Goal: Task Accomplishment & Management: Use online tool/utility

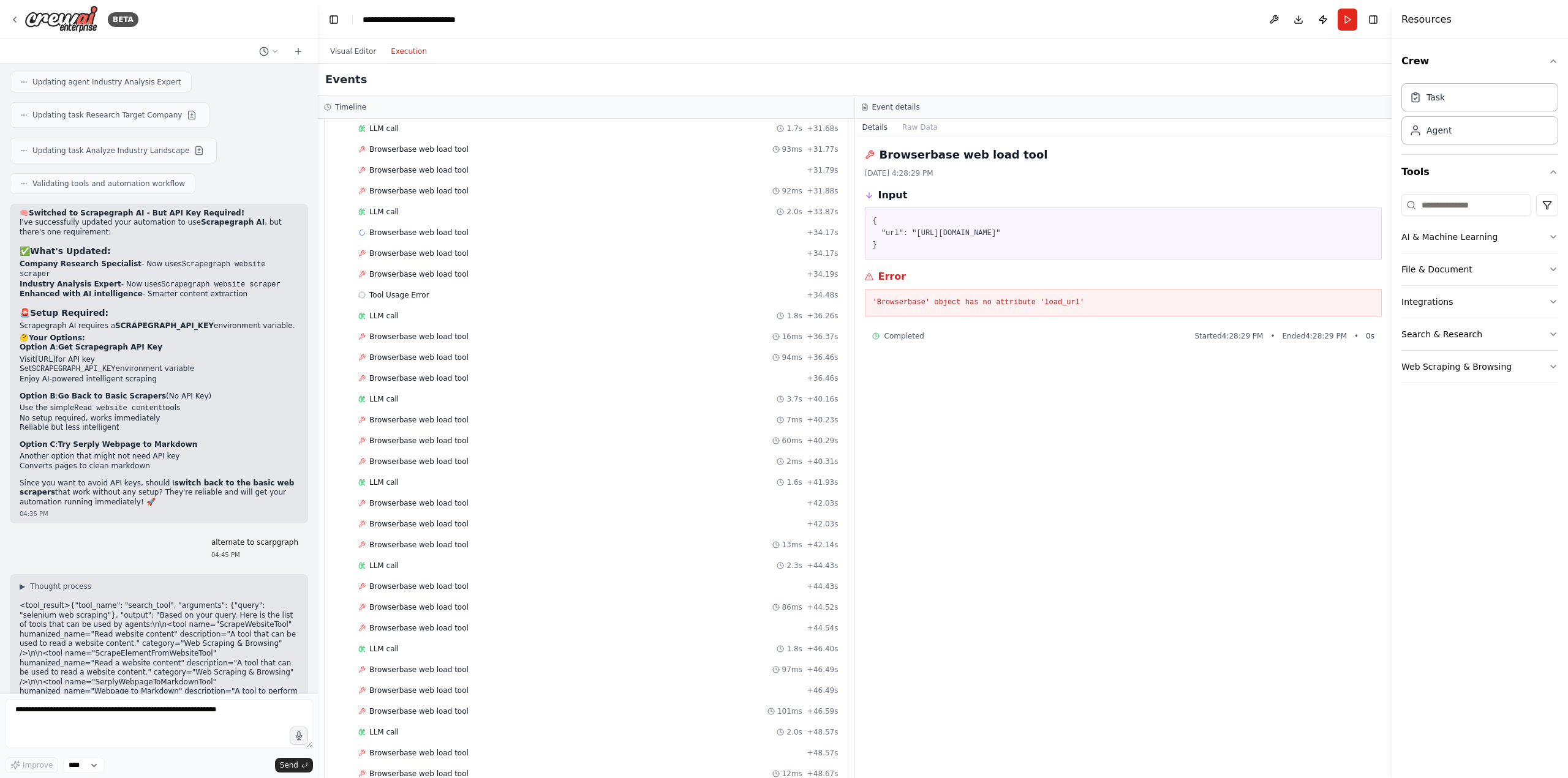
scroll to position [11823, 0]
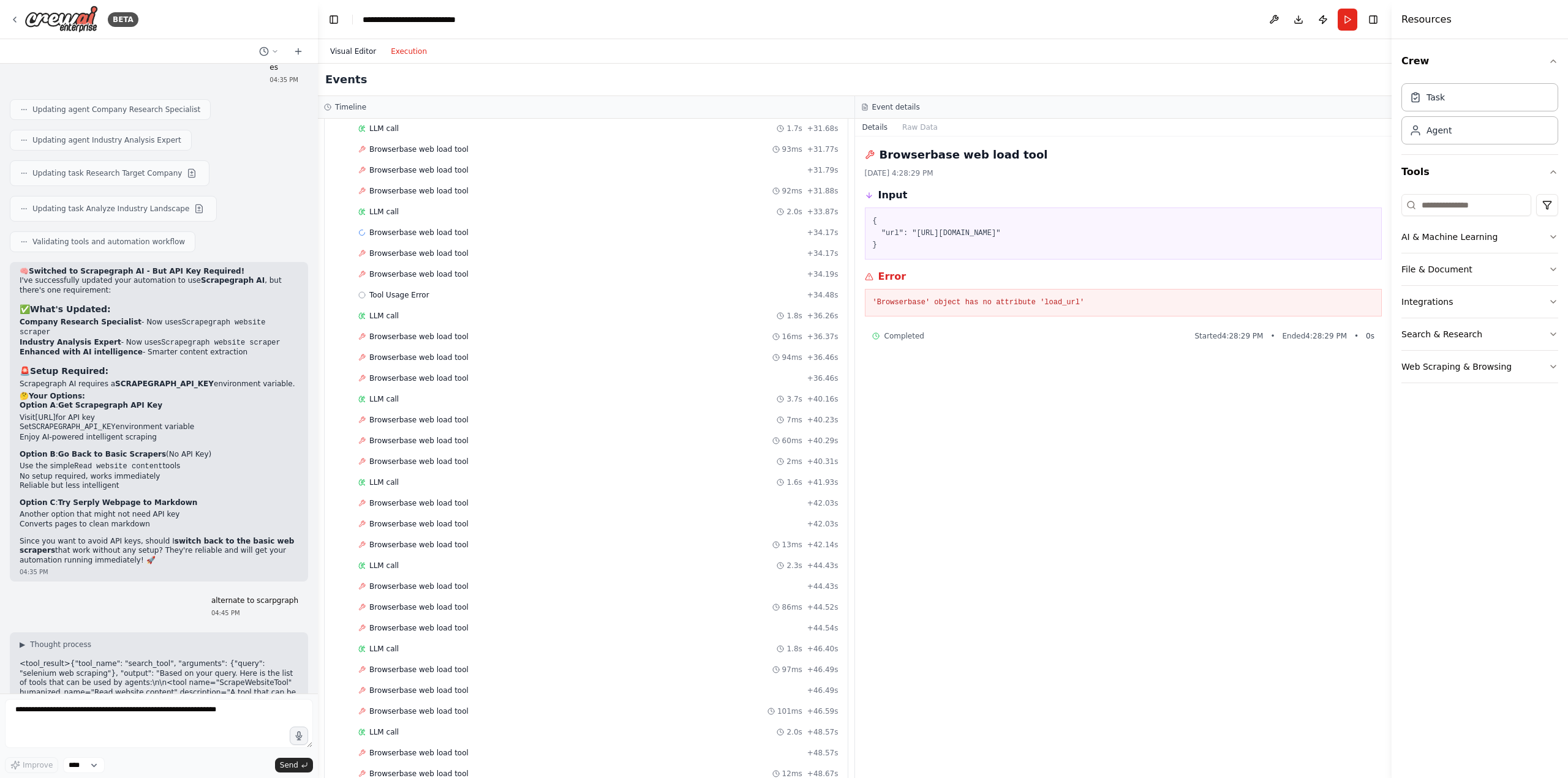
click at [364, 48] on button "Visual Editor" at bounding box center [353, 51] width 61 height 15
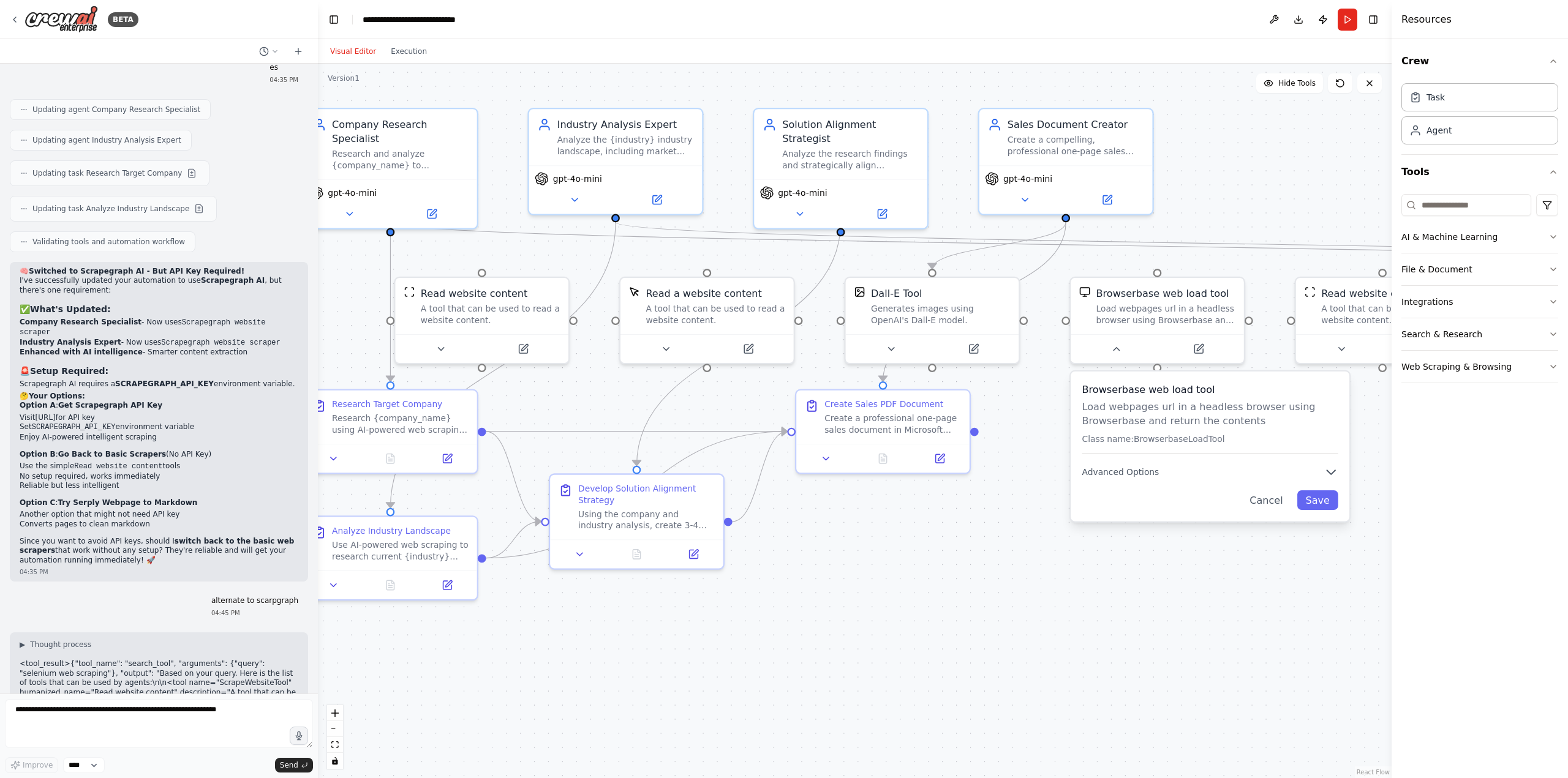
drag, startPoint x: 1213, startPoint y: 623, endPoint x: 1115, endPoint y: 618, distance: 98.1
click at [1115, 618] on div ".deletable-edge-delete-btn { width: 20px; height: 20px; border: 0px solid #ffff…" at bounding box center [854, 421] width 1073 height 715
click at [1329, 466] on icon "button" at bounding box center [1331, 472] width 14 height 14
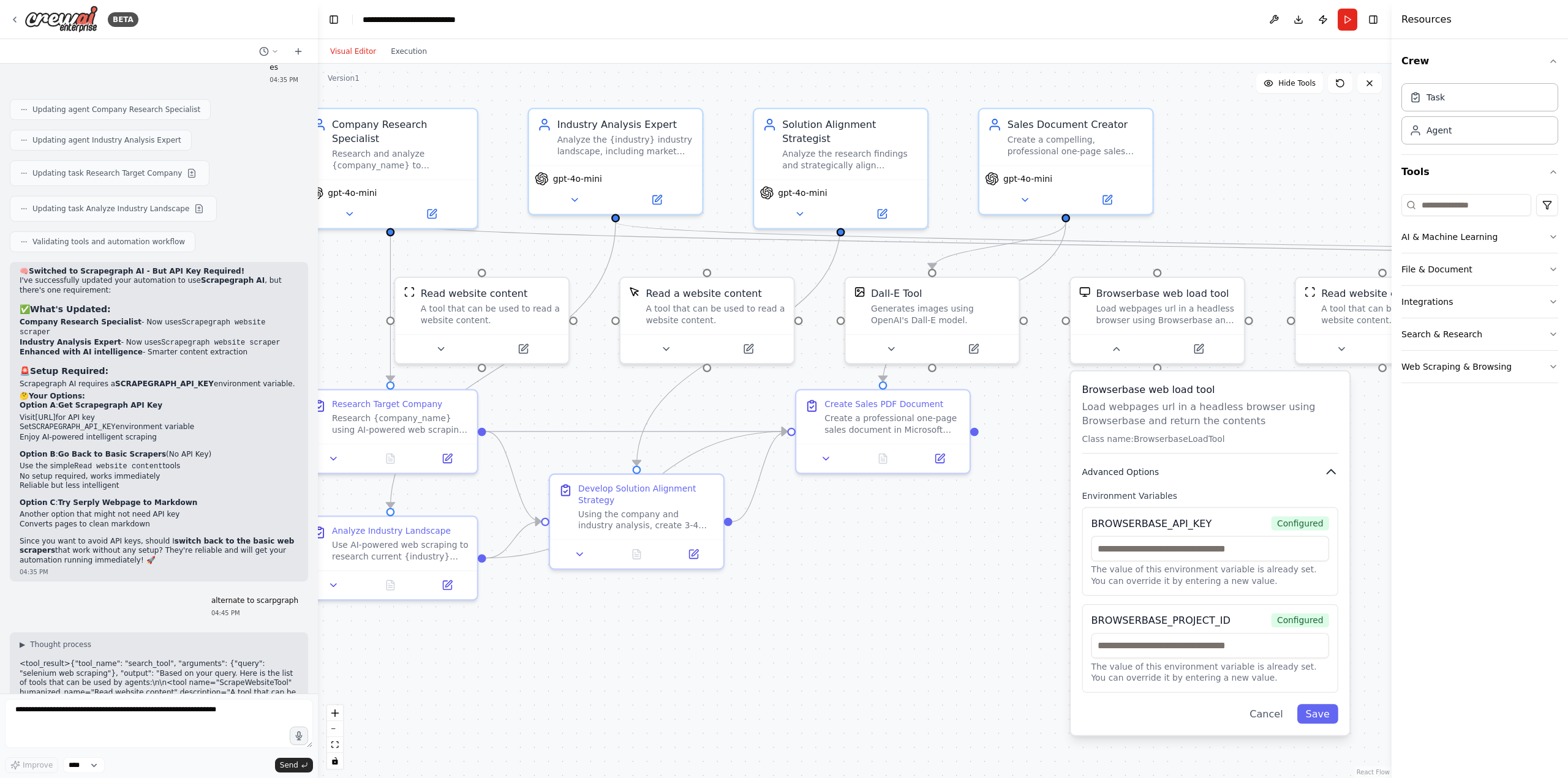
click at [1329, 468] on icon "button" at bounding box center [1331, 472] width 14 height 14
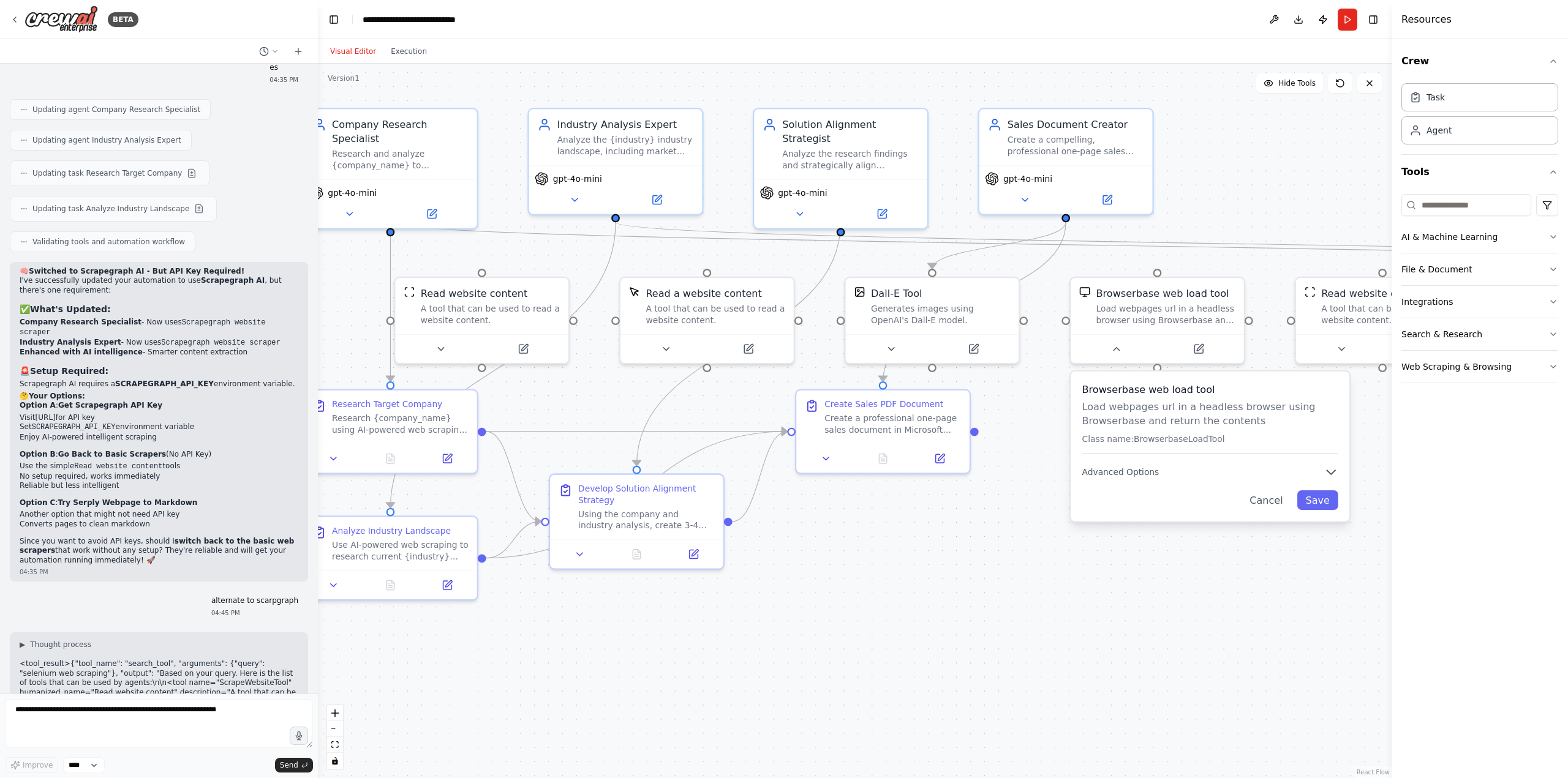
click at [1008, 642] on div ".deletable-edge-delete-btn { width: 20px; height: 20px; border: 0px solid #ffff…" at bounding box center [854, 421] width 1073 height 715
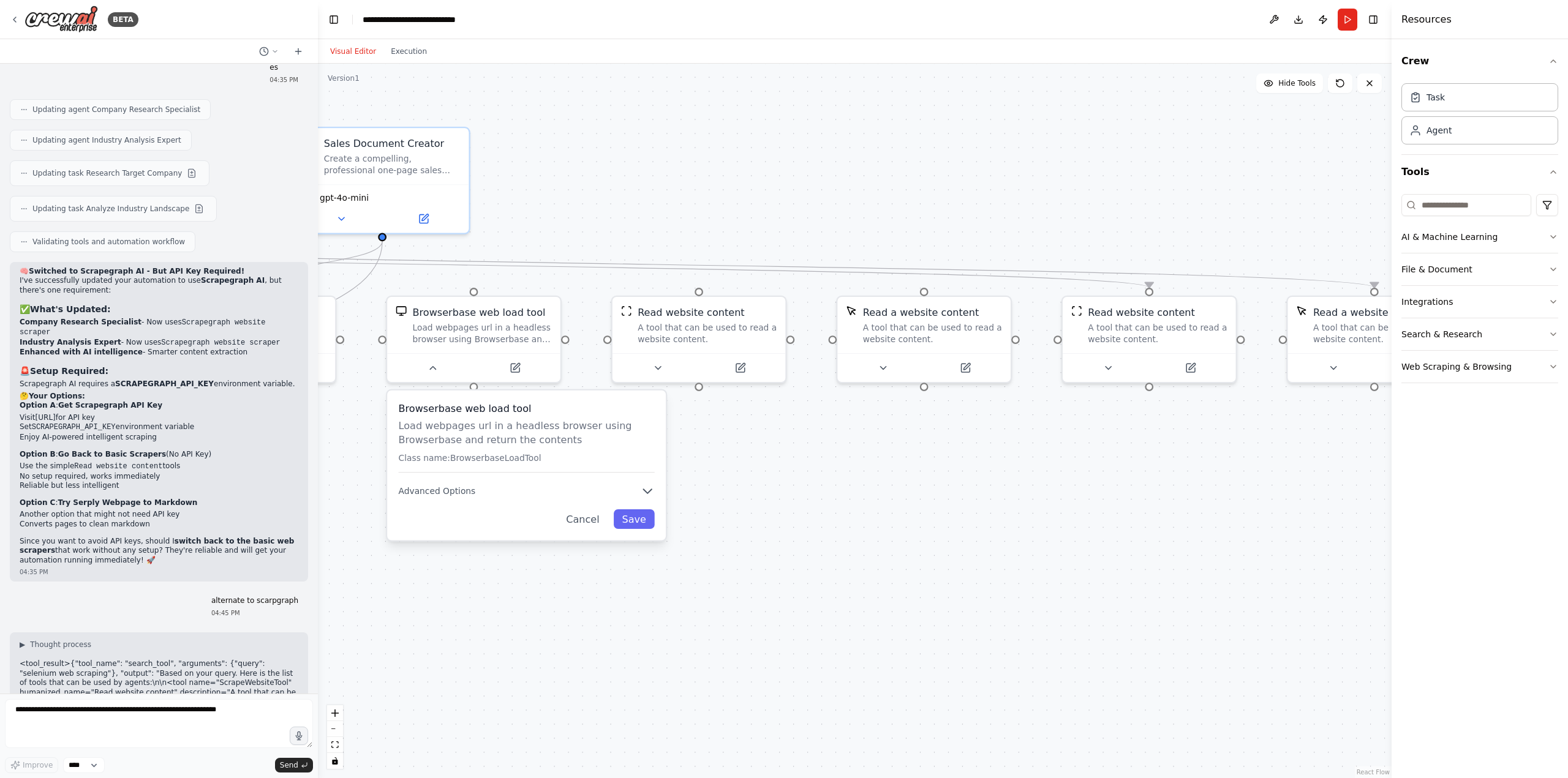
drag, startPoint x: 1008, startPoint y: 642, endPoint x: 265, endPoint y: 648, distance: 743.0
click at [265, 648] on div "BETA Researches the company and industry, aligns offerings, and creates a compe…" at bounding box center [784, 389] width 1568 height 778
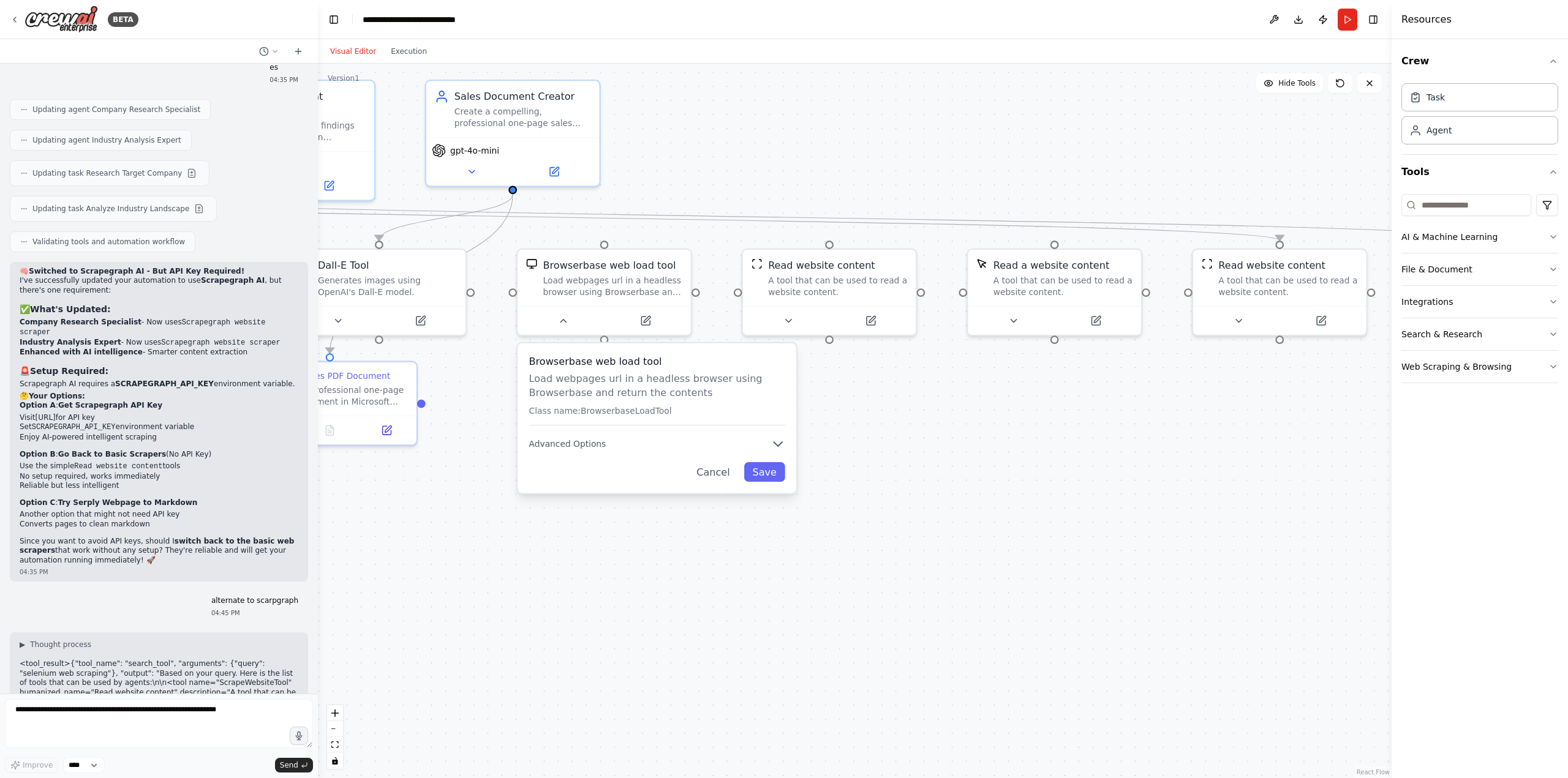
drag, startPoint x: 1129, startPoint y: 609, endPoint x: 1265, endPoint y: 521, distance: 162.0
click at [1319, 573] on div ".deletable-edge-delete-btn { width: 20px; height: 20px; border: 0px solid #ffff…" at bounding box center [854, 421] width 1073 height 715
click at [667, 275] on div "Load webpages url in a headless browser using Browserbase and return the conten…" at bounding box center [613, 283] width 139 height 23
click at [688, 229] on button at bounding box center [682, 235] width 16 height 16
click at [664, 243] on div ".deletable-edge-delete-btn { width: 20px; height: 20px; border: 0px solid #ffff…" at bounding box center [854, 421] width 1073 height 715
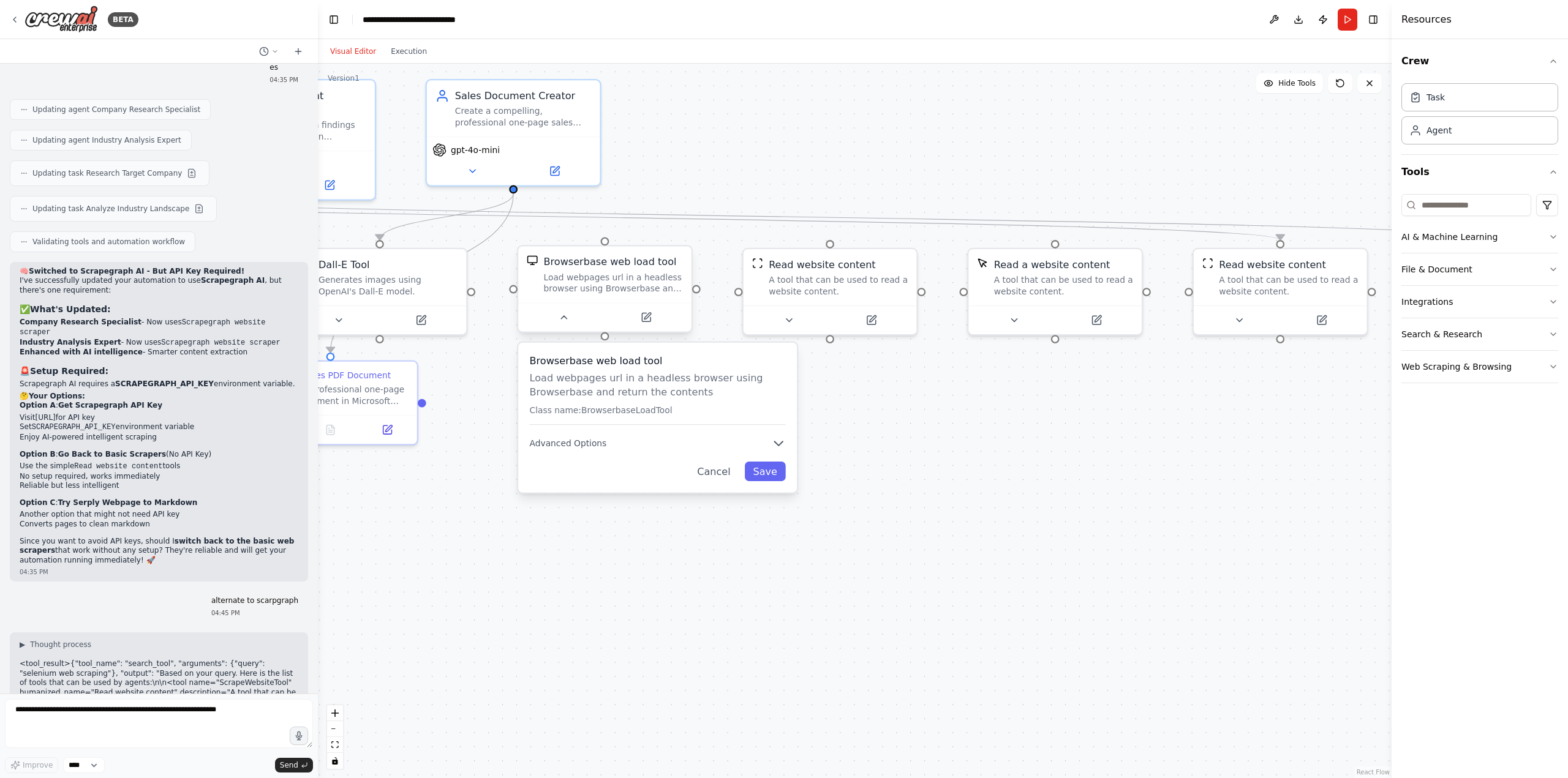
click at [637, 268] on div "Browserbase web load tool" at bounding box center [610, 262] width 133 height 14
click at [687, 235] on button at bounding box center [682, 235] width 16 height 16
click at [657, 241] on button "Confirm" at bounding box center [647, 235] width 44 height 15
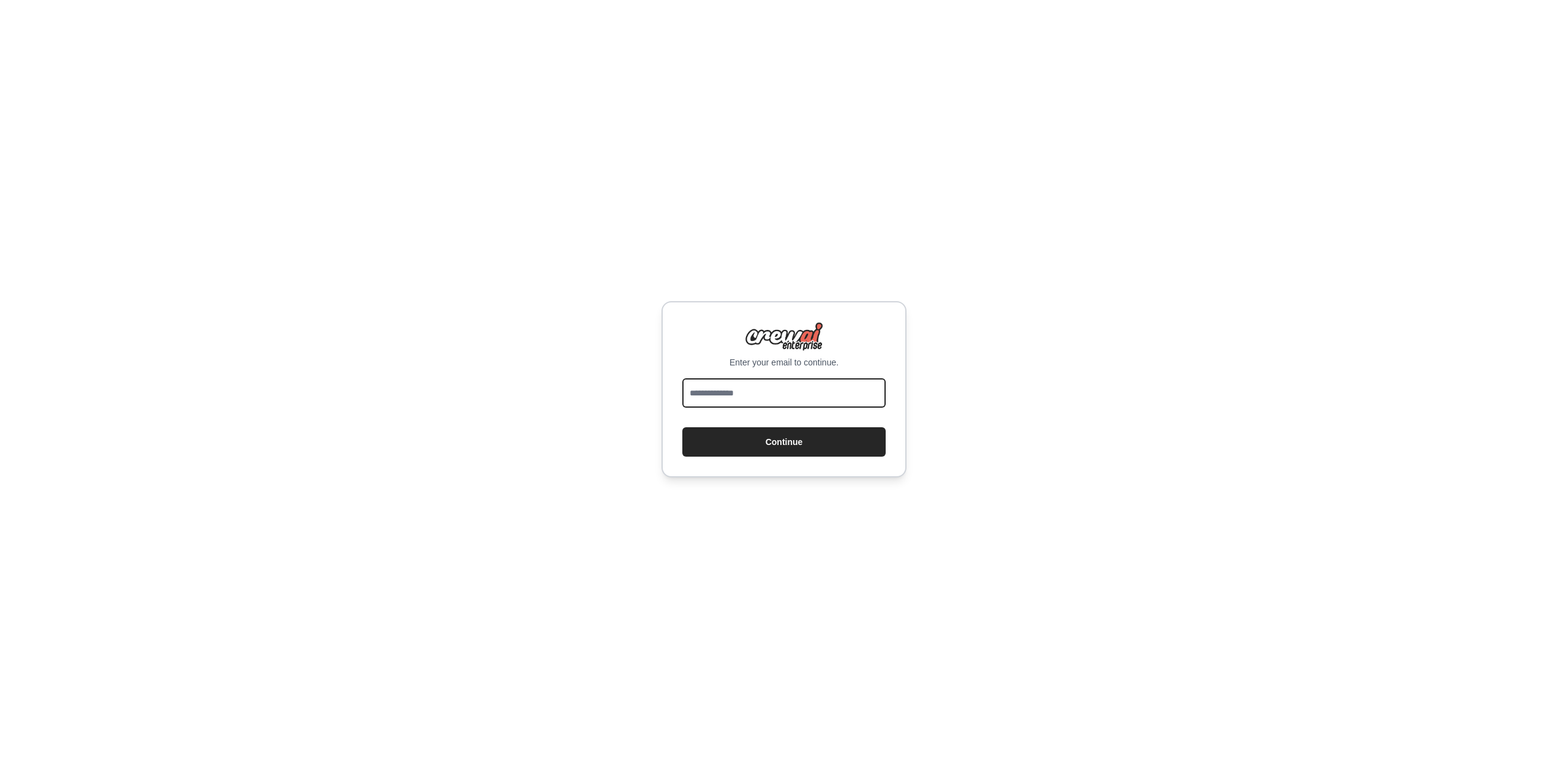
click at [748, 385] on input "email" at bounding box center [784, 393] width 203 height 29
type input "**********"
click at [794, 435] on button "Continue" at bounding box center [784, 442] width 203 height 29
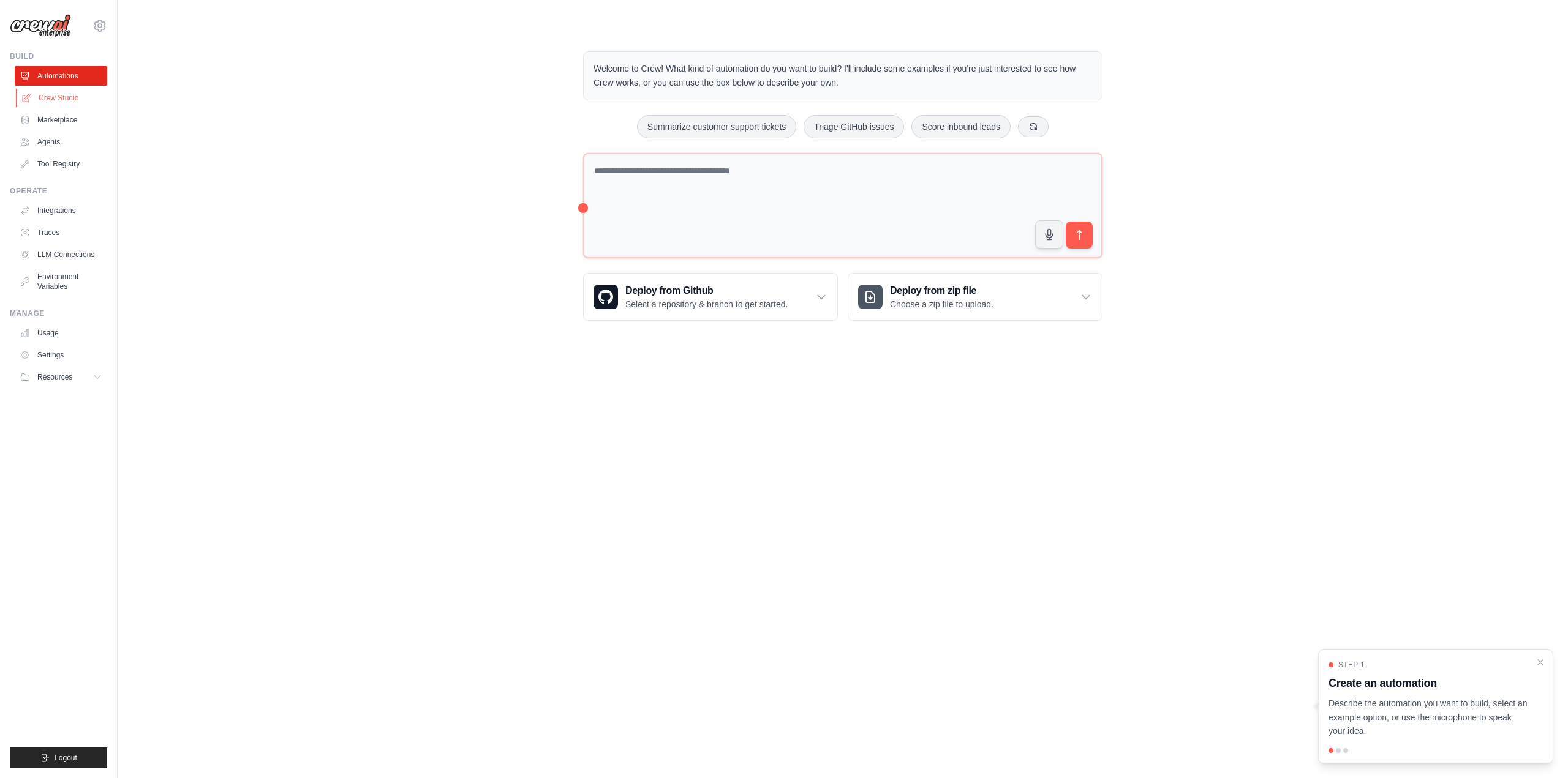
click at [51, 96] on link "Crew Studio" at bounding box center [62, 98] width 93 height 20
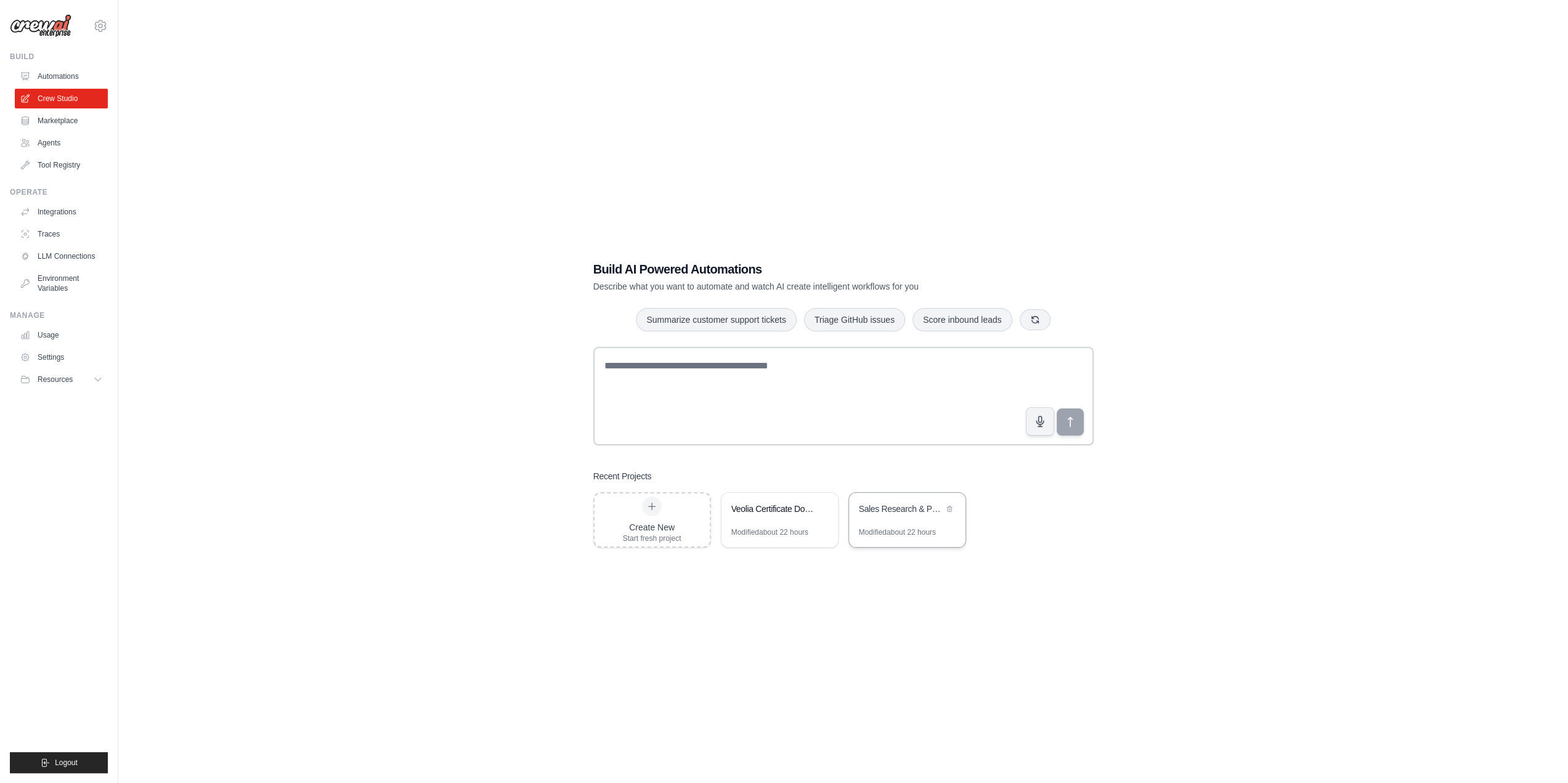
click at [869, 517] on div "Sales Research & PDF Generator" at bounding box center [907, 510] width 117 height 35
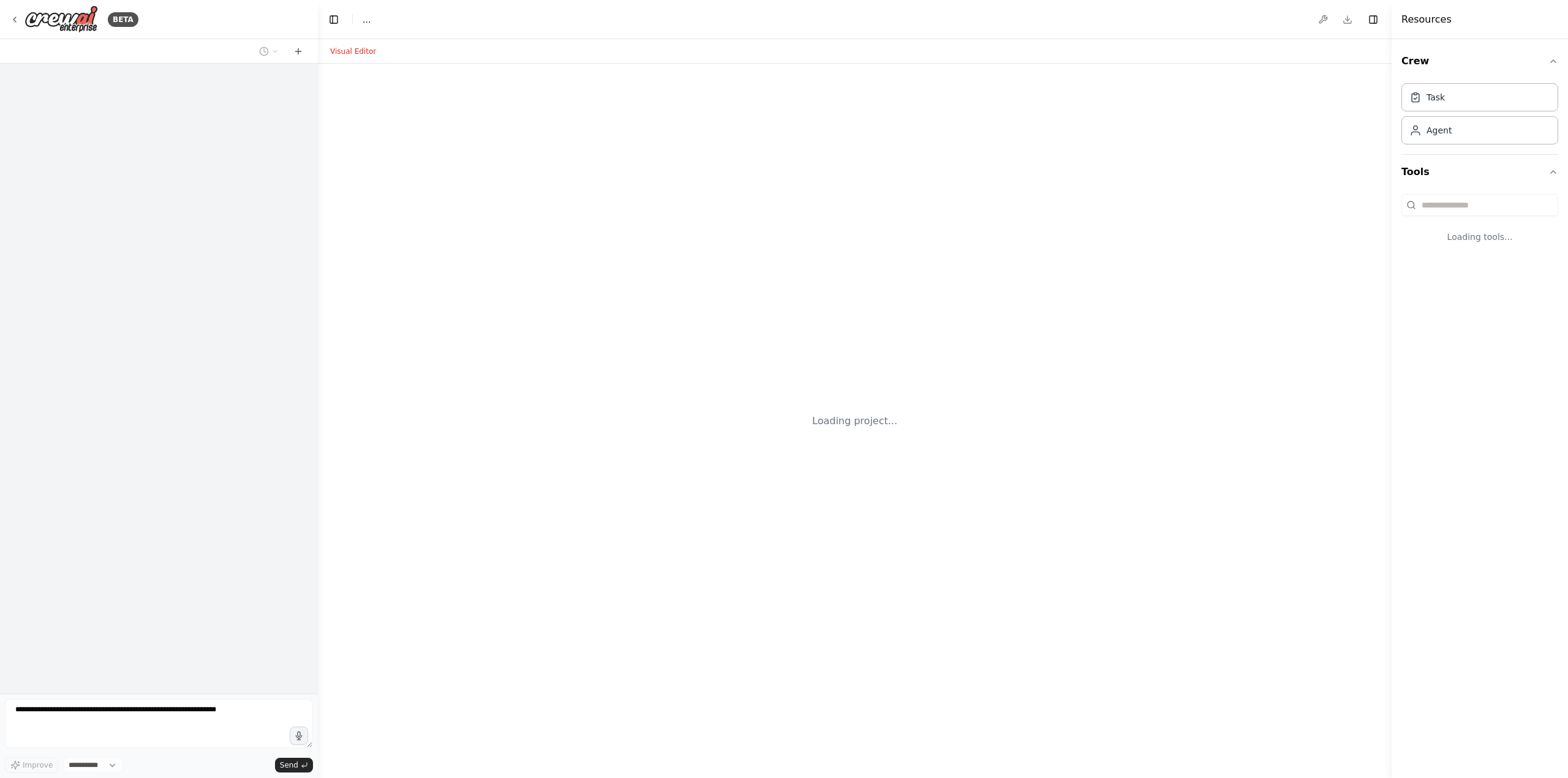
select select "****"
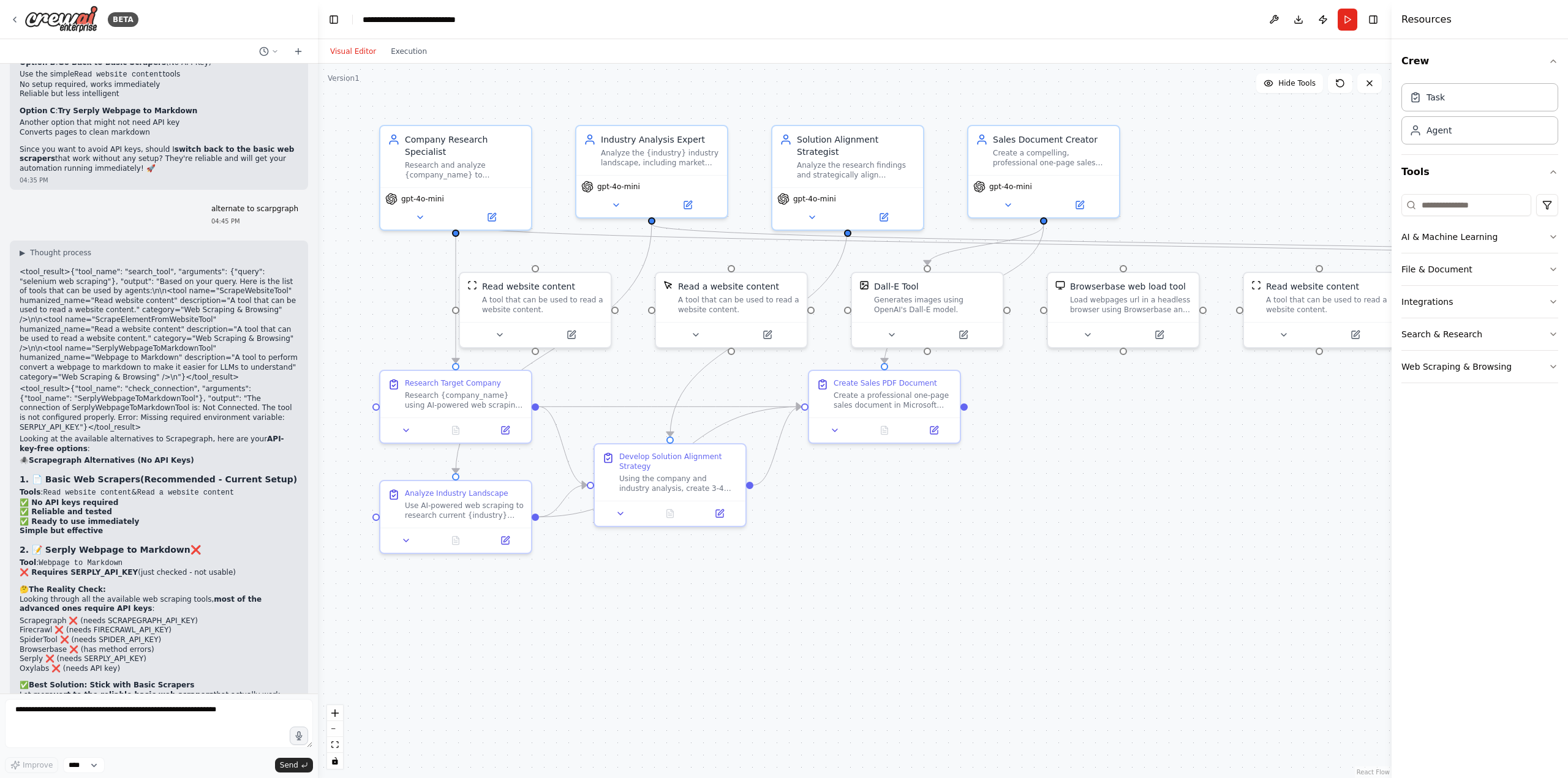
scroll to position [12313, 0]
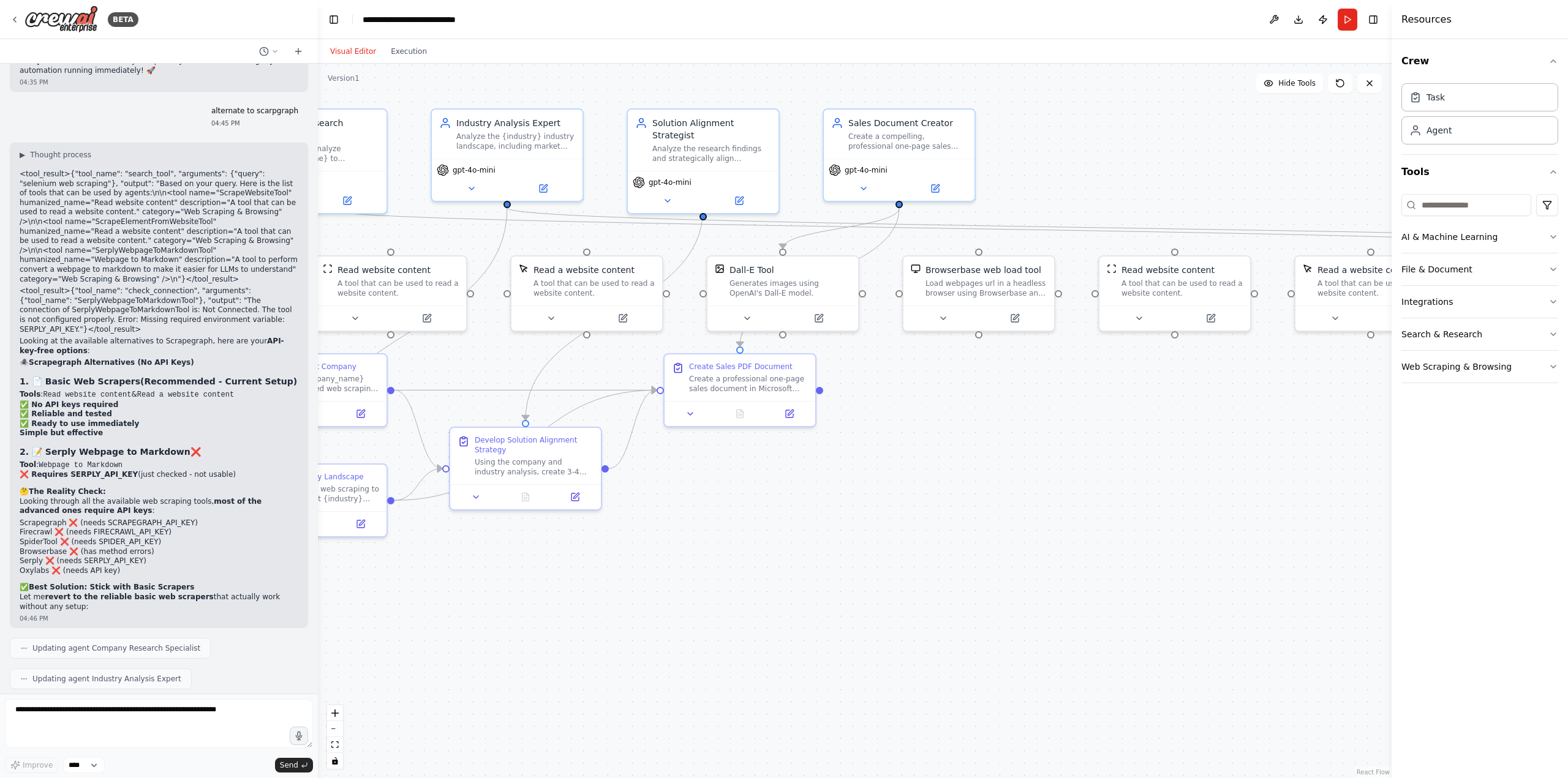
drag, startPoint x: 1035, startPoint y: 661, endPoint x: 894, endPoint y: 639, distance: 142.7
click at [890, 644] on div ".deletable-edge-delete-btn { width: 20px; height: 20px; border: 0px solid #ffff…" at bounding box center [854, 421] width 1073 height 715
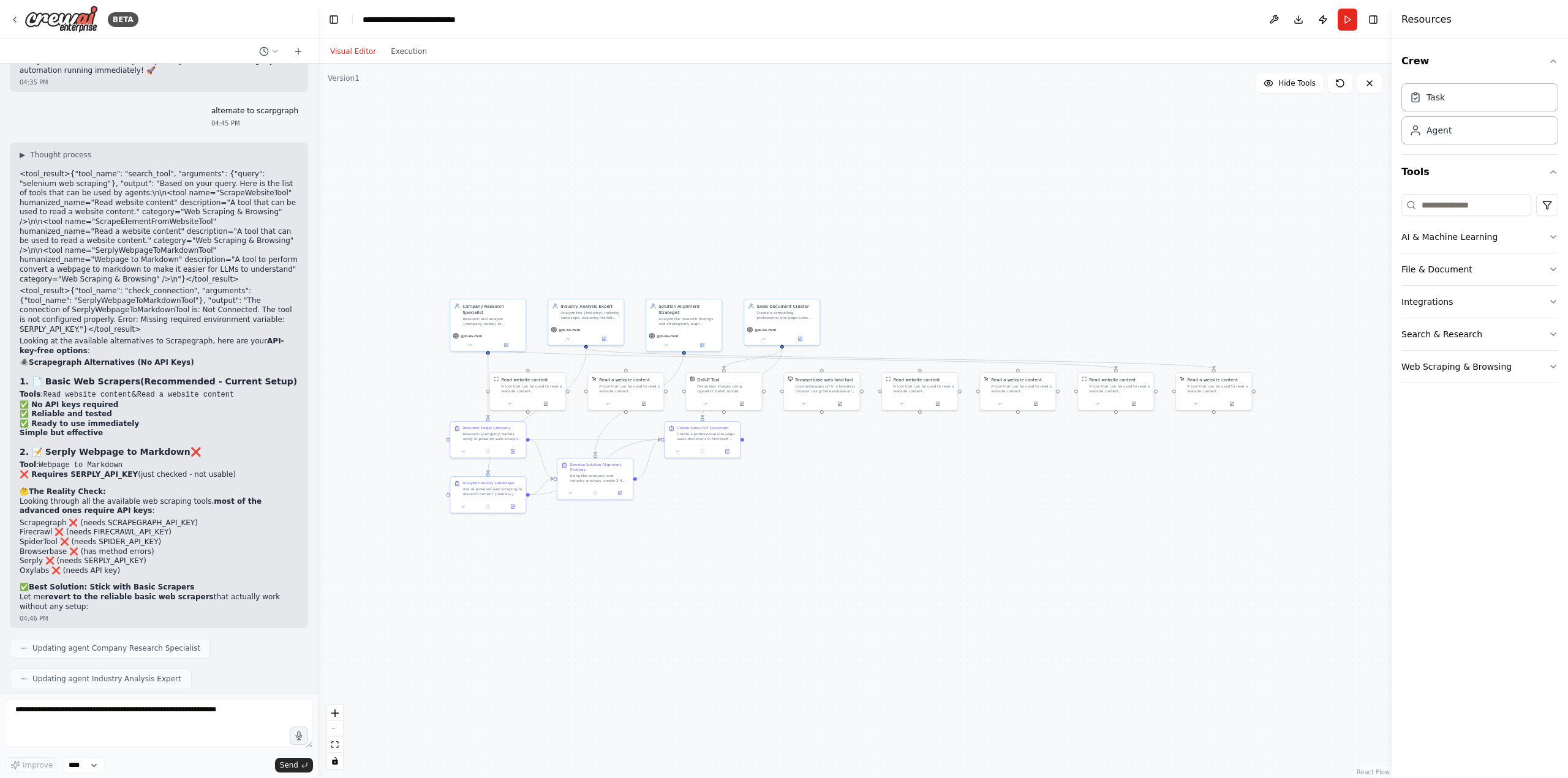
drag, startPoint x: 1184, startPoint y: 476, endPoint x: 943, endPoint y: 502, distance: 242.4
click at [943, 502] on div ".deletable-edge-delete-btn { width: 20px; height: 20px; border: 0px solid #ffff…" at bounding box center [854, 421] width 1073 height 715
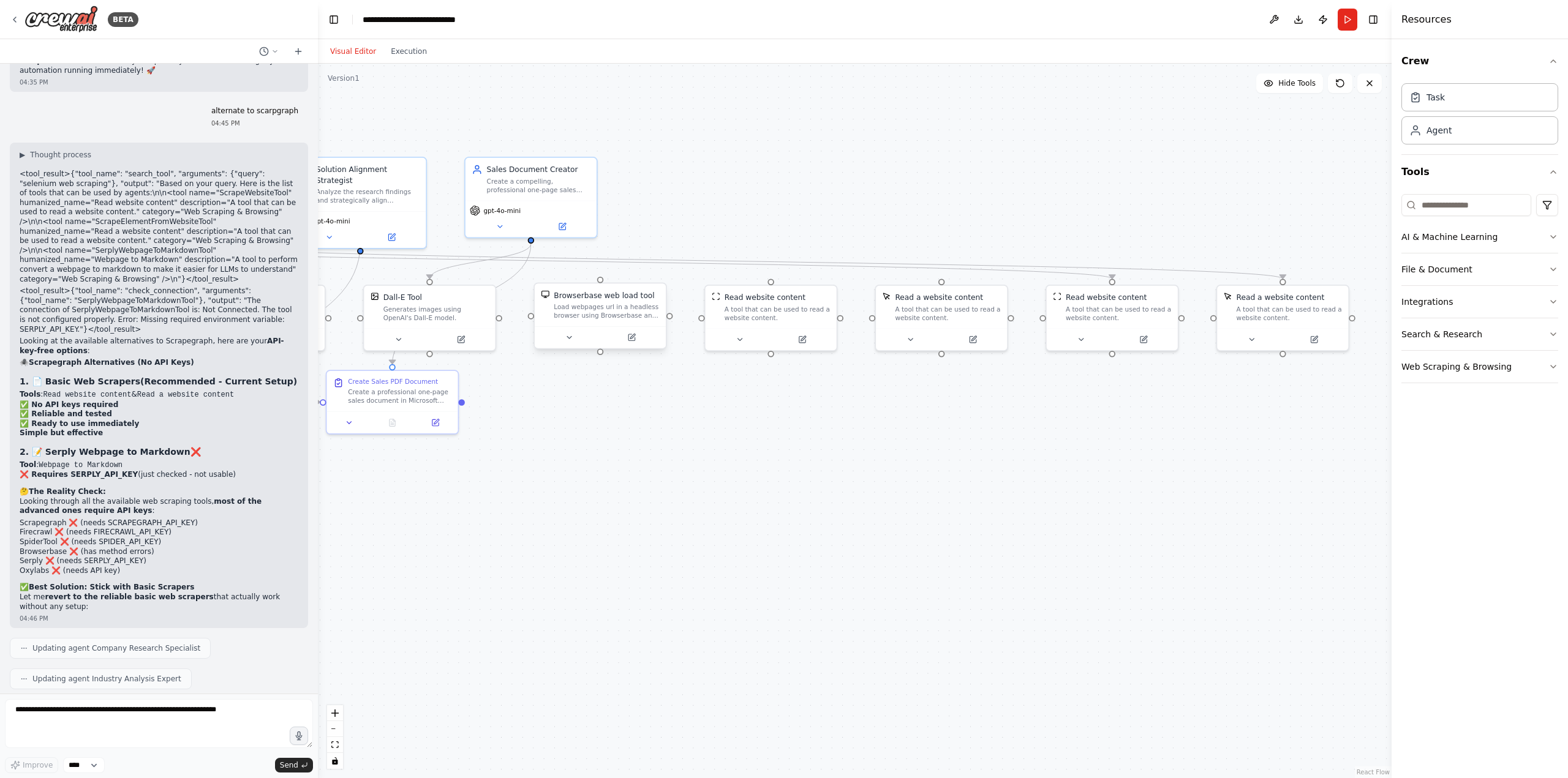
click at [596, 321] on div "Browserbase web load tool Load webpages url in a headless browser using Browser…" at bounding box center [600, 305] width 131 height 43
click at [659, 273] on icon at bounding box center [656, 271] width 7 height 7
click at [621, 278] on button "Confirm" at bounding box center [622, 271] width 44 height 15
click at [760, 308] on div "A tool that can be used to read a website content." at bounding box center [777, 311] width 106 height 17
click at [826, 269] on icon at bounding box center [826, 271] width 7 height 7
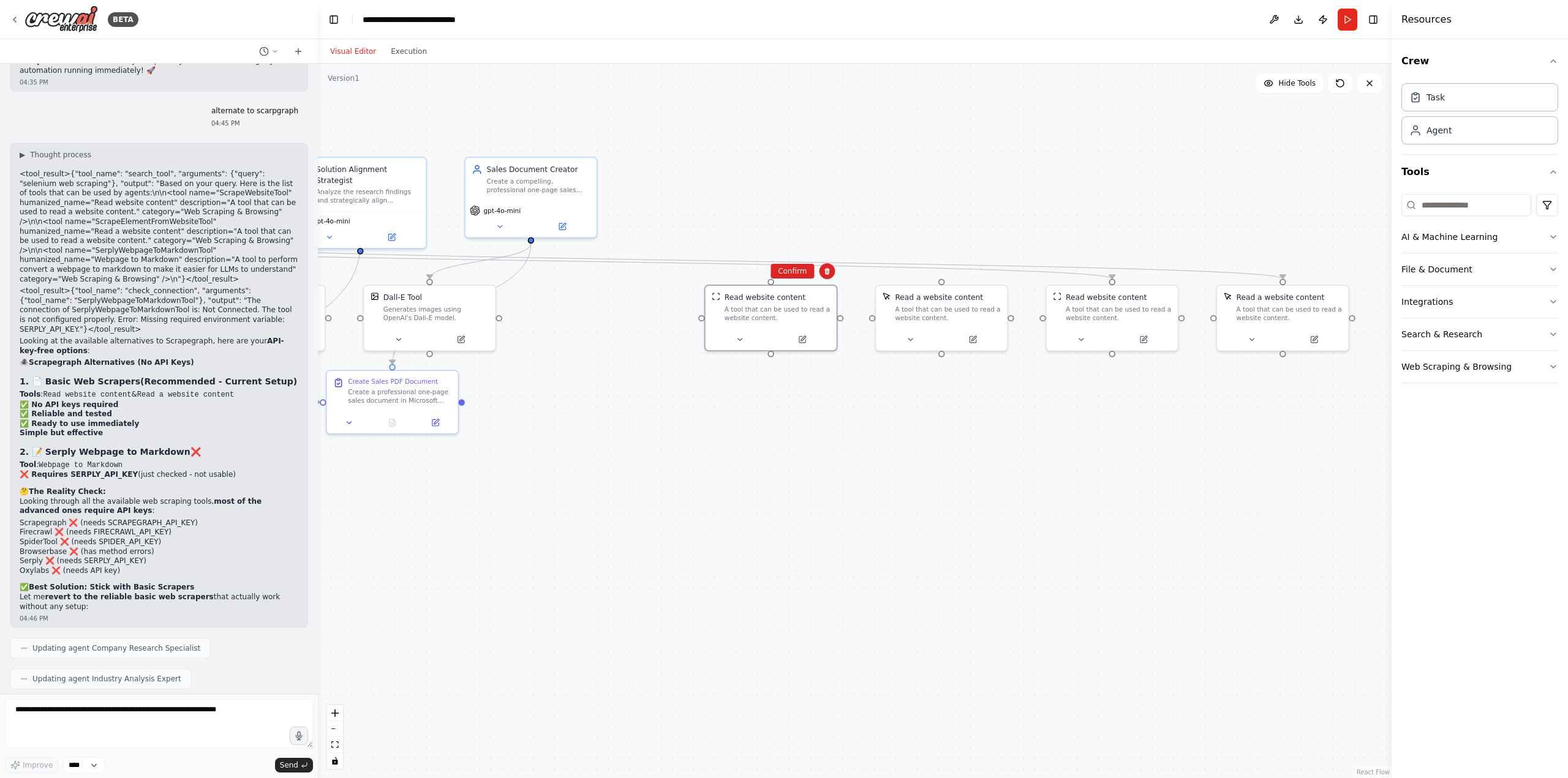
click at [785, 280] on div ".deletable-edge-delete-btn { width: 20px; height: 20px; border: 0px solid #ffff…" at bounding box center [854, 421] width 1073 height 715
click at [795, 331] on button at bounding box center [802, 338] width 60 height 13
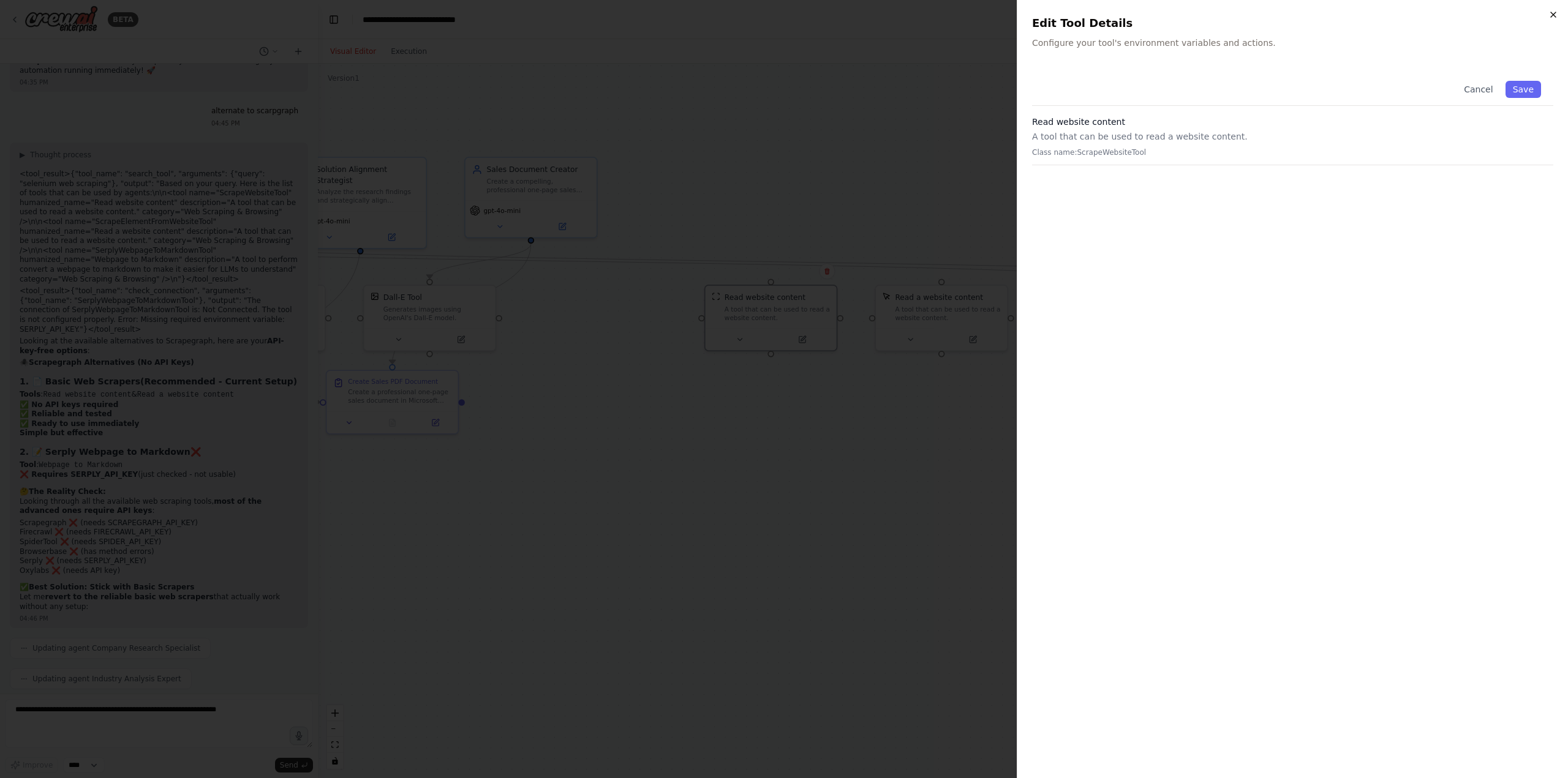
click at [1554, 12] on icon "button" at bounding box center [1553, 14] width 10 height 10
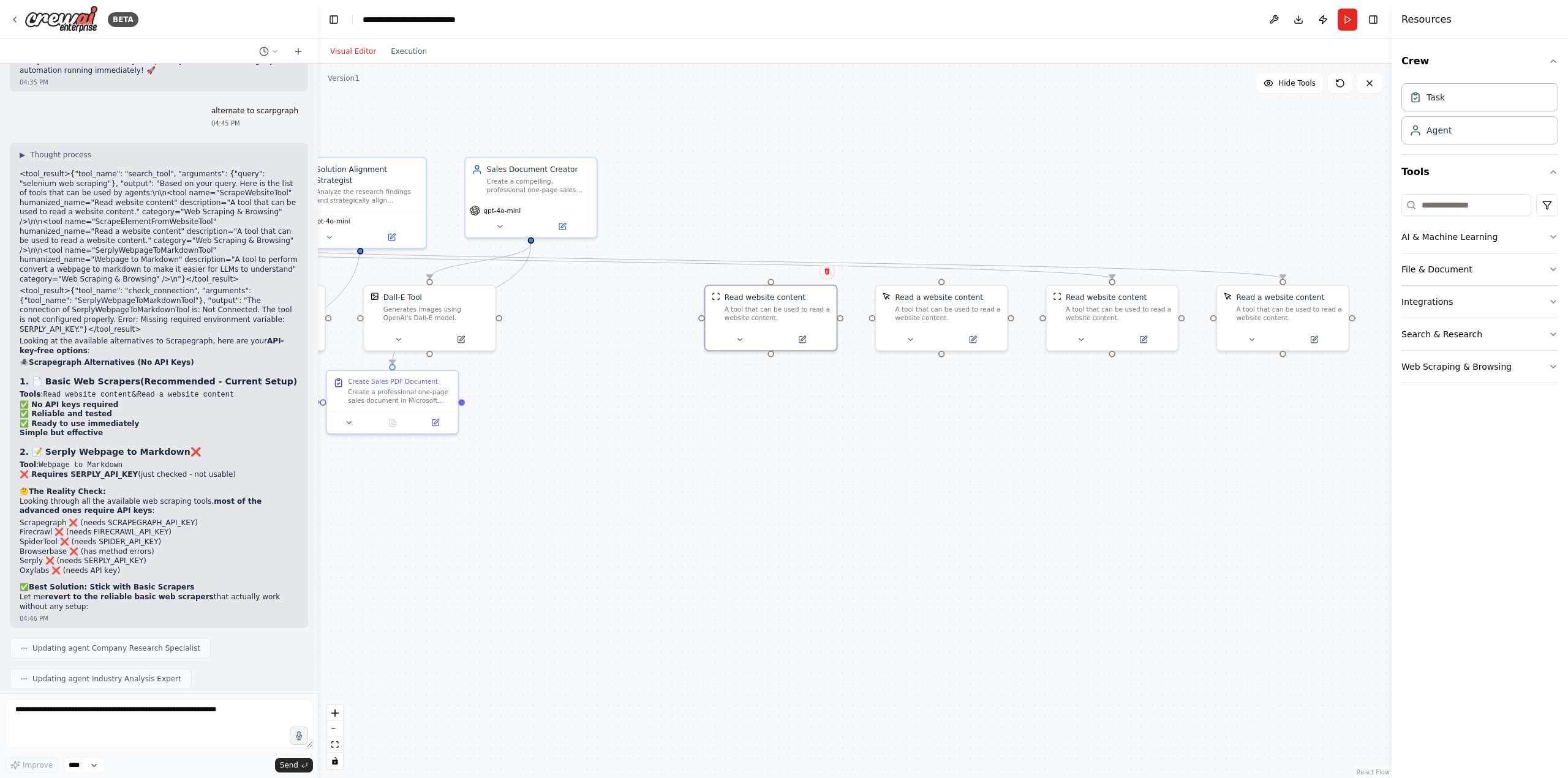
click at [831, 270] on button at bounding box center [826, 271] width 16 height 16
click at [801, 272] on button "Confirm" at bounding box center [792, 271] width 44 height 15
click at [929, 323] on div "Read a website content A tool that can be used to read a website content." at bounding box center [941, 305] width 131 height 43
click at [1001, 269] on icon at bounding box center [997, 271] width 7 height 7
click at [974, 272] on button "Confirm" at bounding box center [963, 271] width 44 height 15
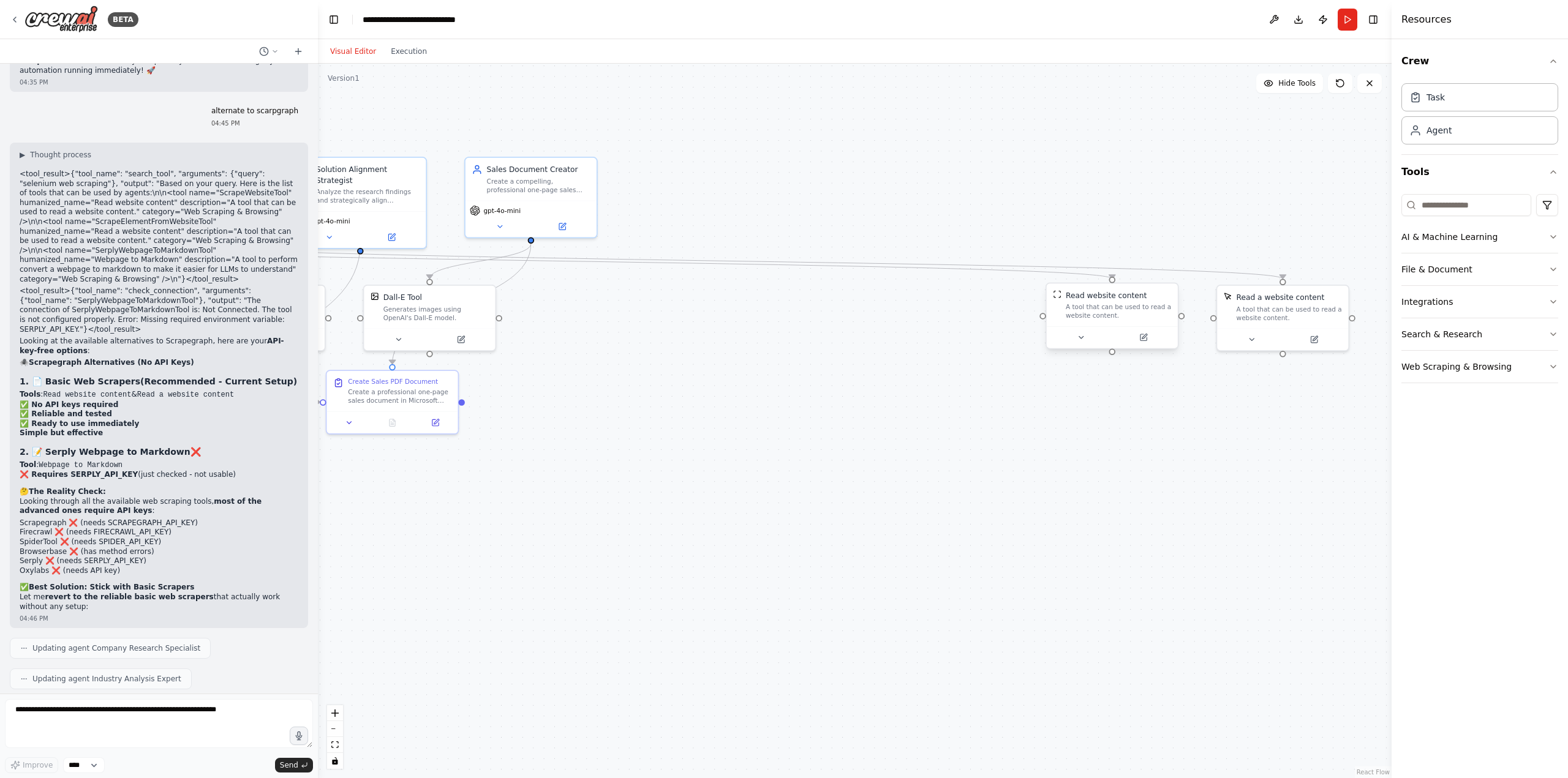
click at [1099, 317] on div "A tool that can be used to read a website content." at bounding box center [1118, 311] width 106 height 17
drag, startPoint x: 1106, startPoint y: 313, endPoint x: 583, endPoint y: 311, distance: 523.0
click at [561, 310] on div "A tool that can be used to read a website content." at bounding box center [580, 311] width 106 height 17
drag, startPoint x: 604, startPoint y: 319, endPoint x: 611, endPoint y: 325, distance: 9.2
click at [611, 325] on div "Read website content A tool that can be used to read a website content." at bounding box center [584, 305] width 131 height 43
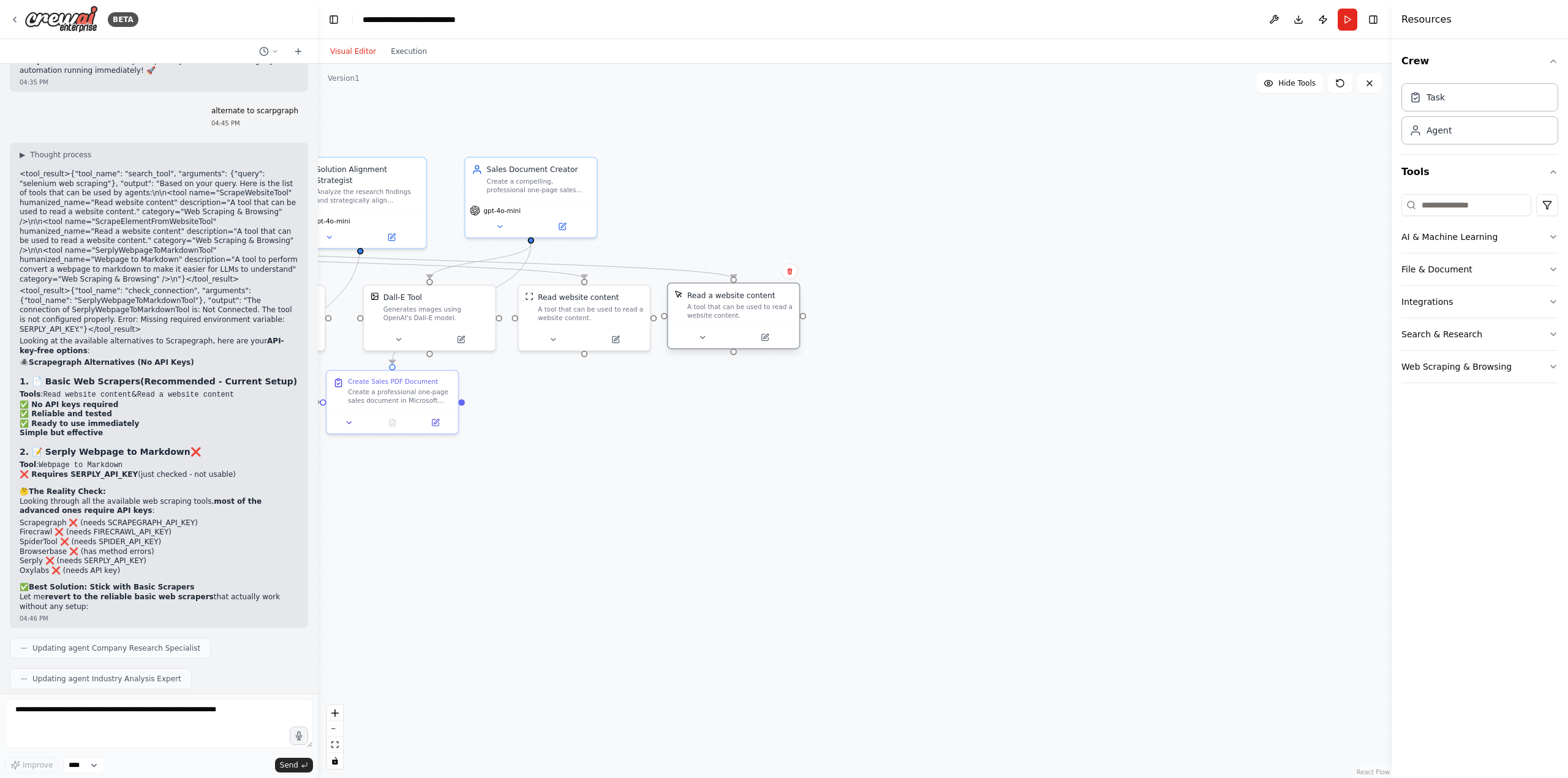
drag, startPoint x: 961, startPoint y: 326, endPoint x: 718, endPoint y: 318, distance: 243.1
click at [718, 318] on div "A tool that can be used to read a website content." at bounding box center [740, 311] width 106 height 17
click at [619, 485] on div ".deletable-edge-delete-btn { width: 20px; height: 20px; border: 0px solid #ffff…" at bounding box center [854, 421] width 1073 height 715
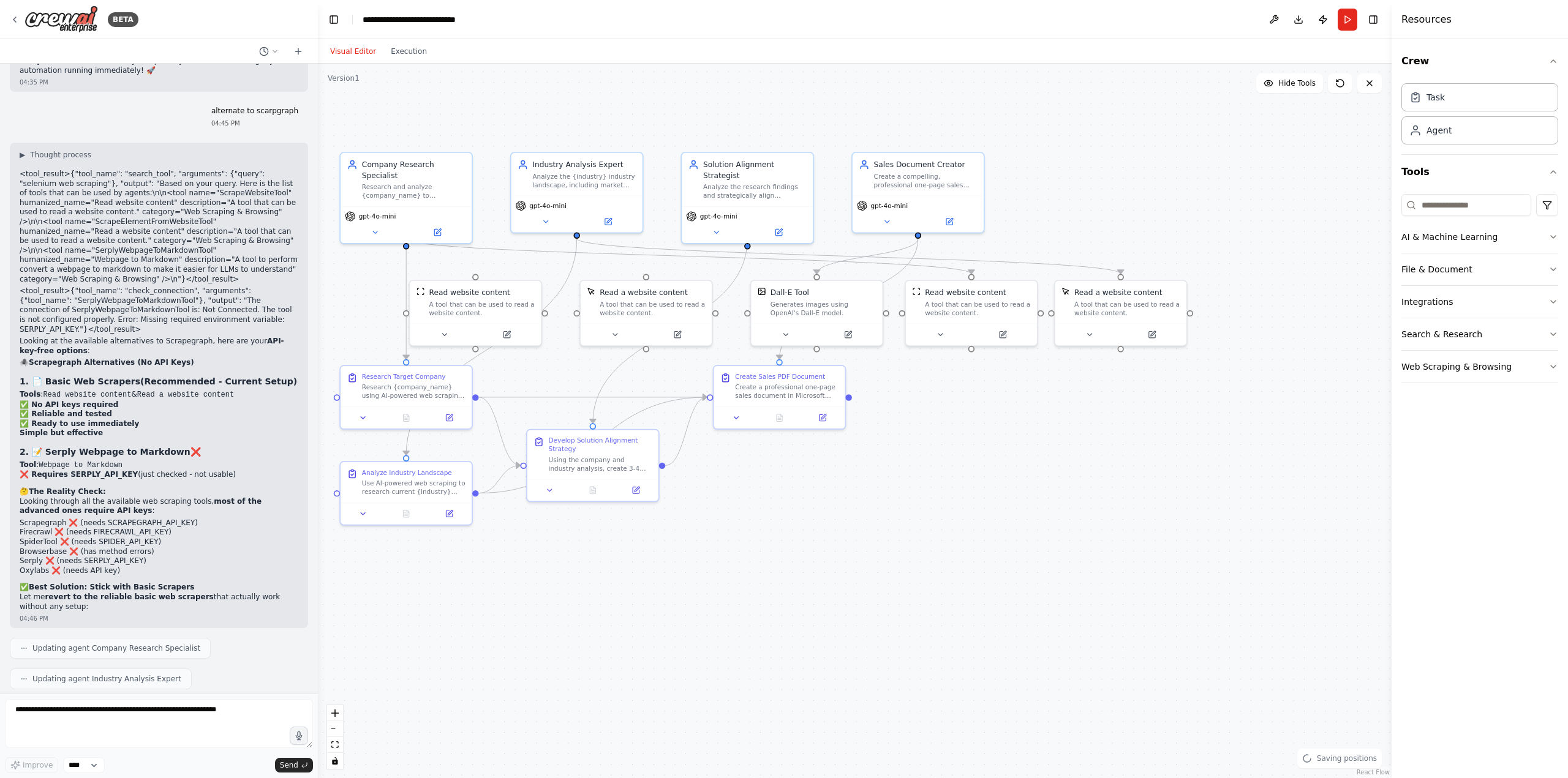
drag, startPoint x: 513, startPoint y: 511, endPoint x: 925, endPoint y: 506, distance: 412.0
click at [921, 506] on div ".deletable-edge-delete-btn { width: 20px; height: 20px; border: 0px solid #ffff…" at bounding box center [854, 421] width 1073 height 715
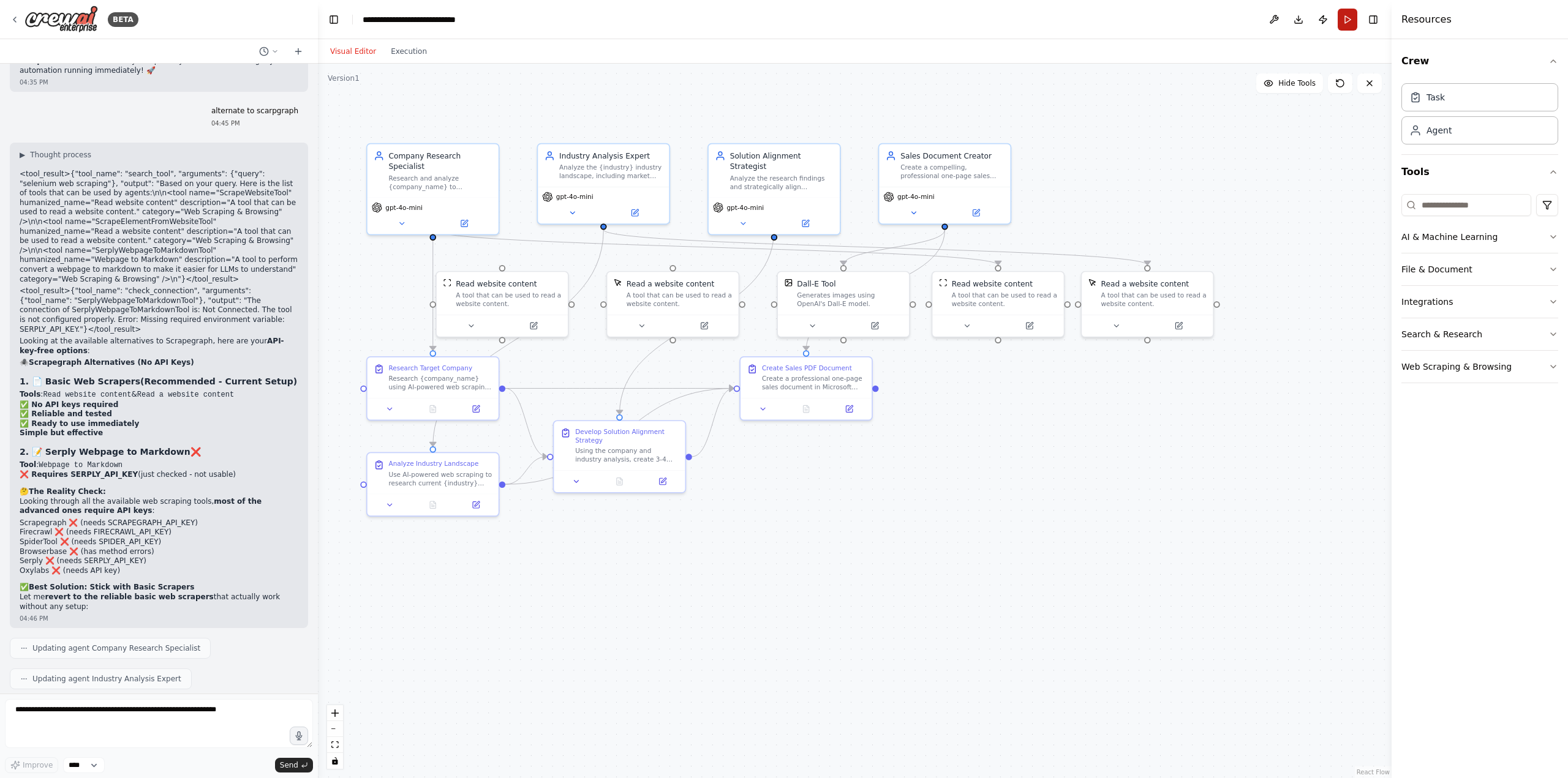
click at [1353, 22] on button "Run" at bounding box center [1347, 20] width 20 height 22
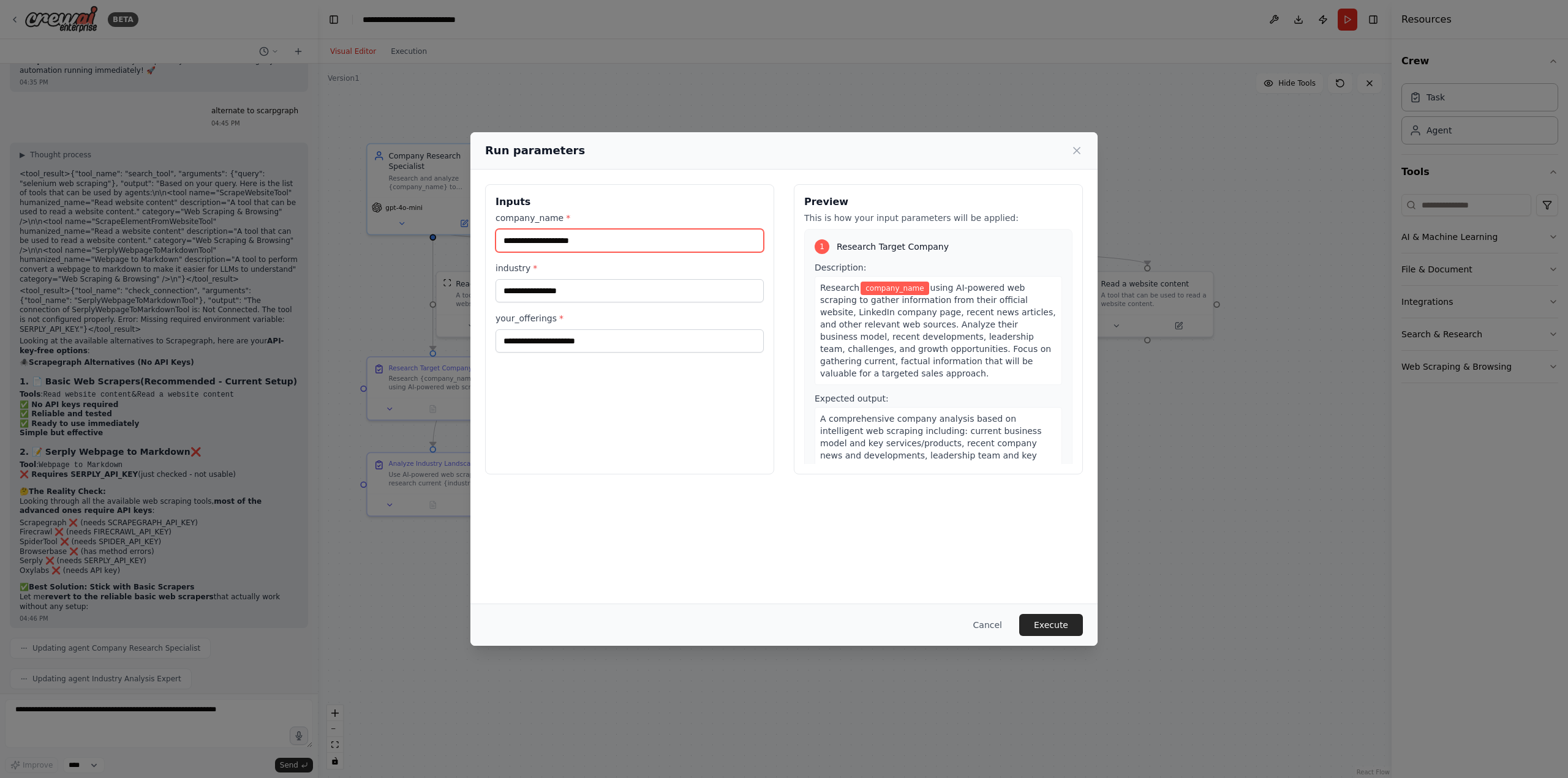
click at [559, 240] on input "company_name *" at bounding box center [630, 240] width 269 height 23
type input "**********"
type input "*"
type input "**********"
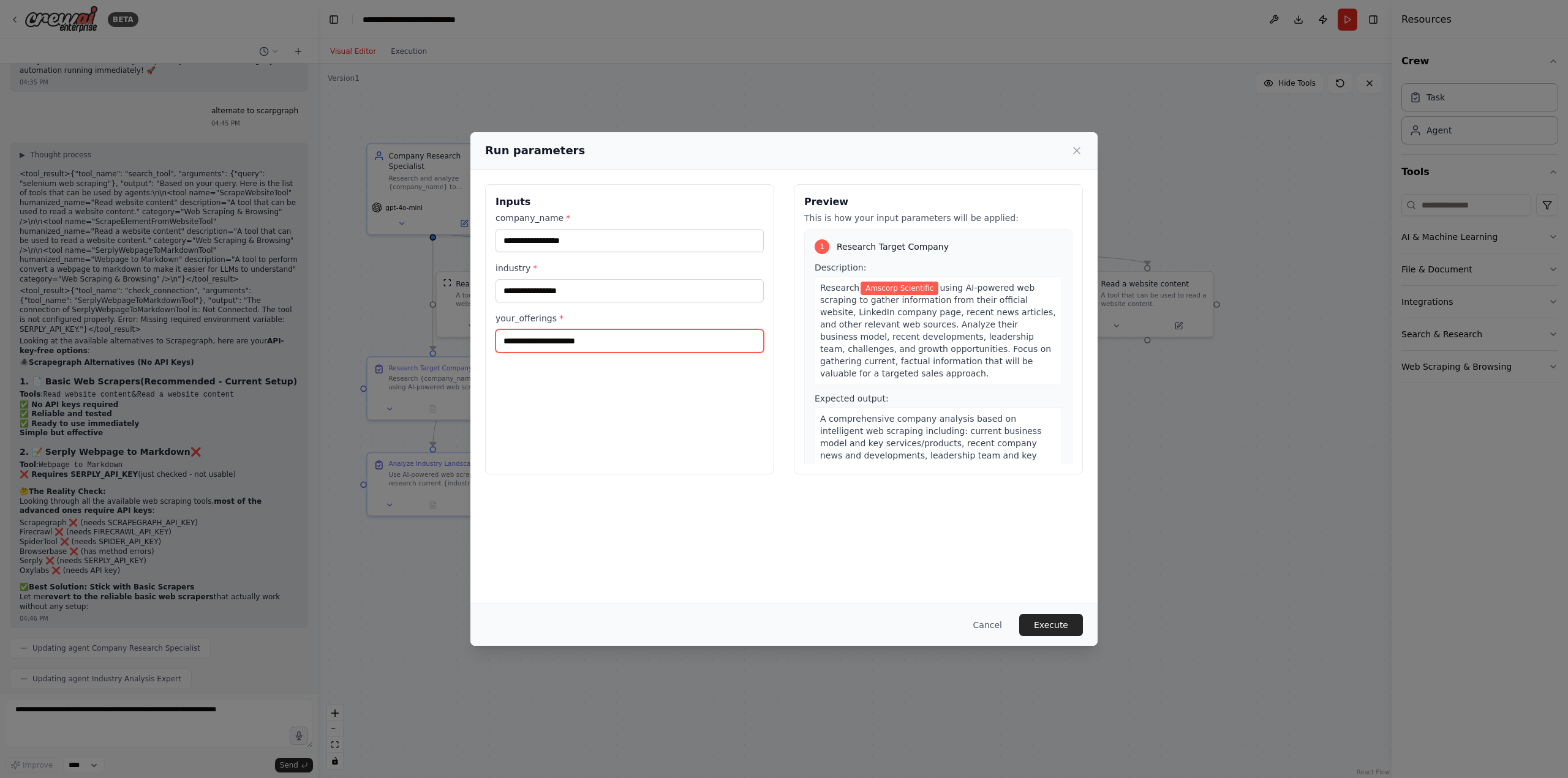
click at [564, 343] on input "your_offerings *" at bounding box center [630, 341] width 269 height 23
type input "*"
type input "**********"
click at [1055, 626] on button "Execute" at bounding box center [1051, 626] width 64 height 22
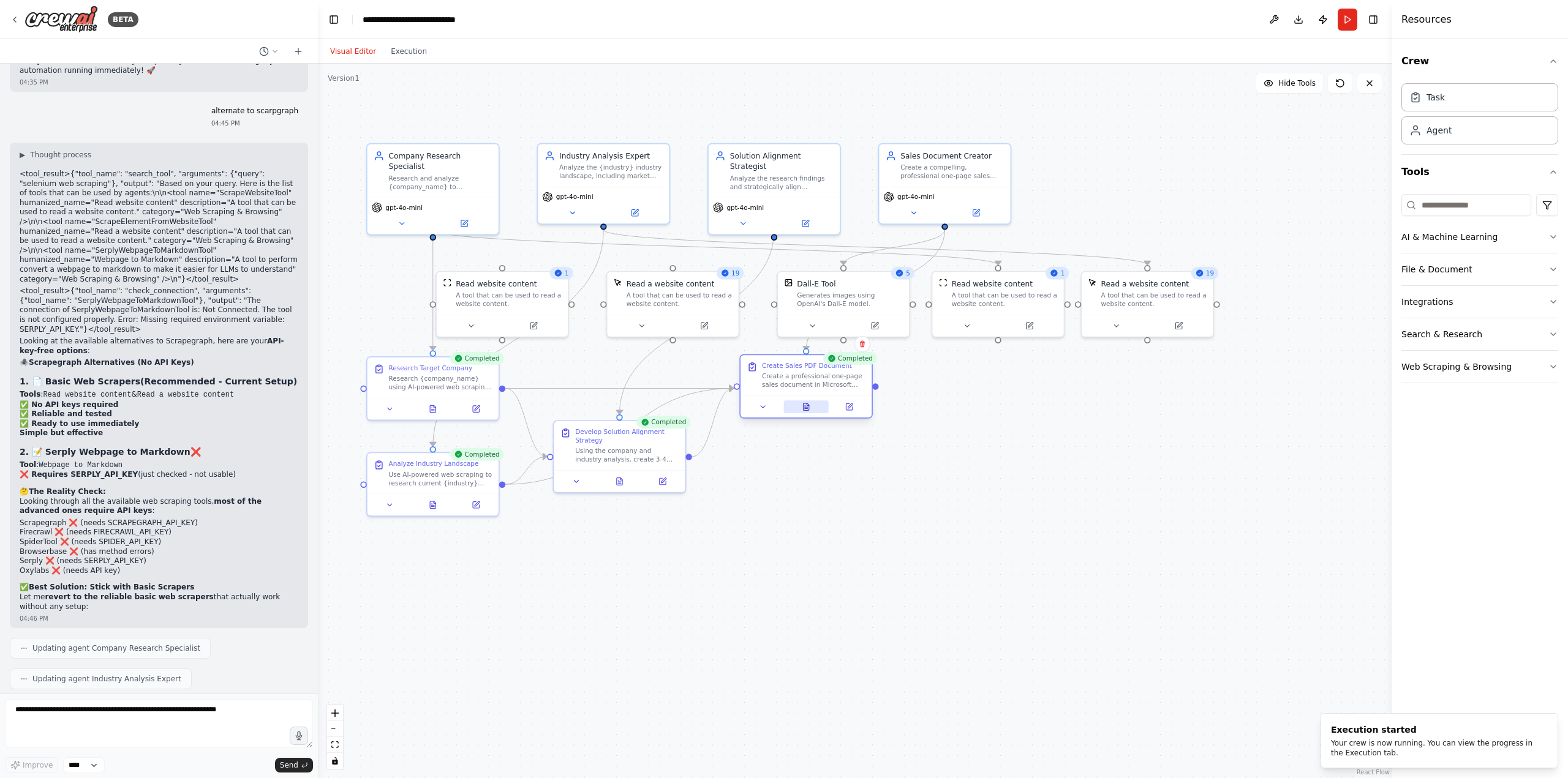
click at [800, 406] on button at bounding box center [806, 407] width 46 height 13
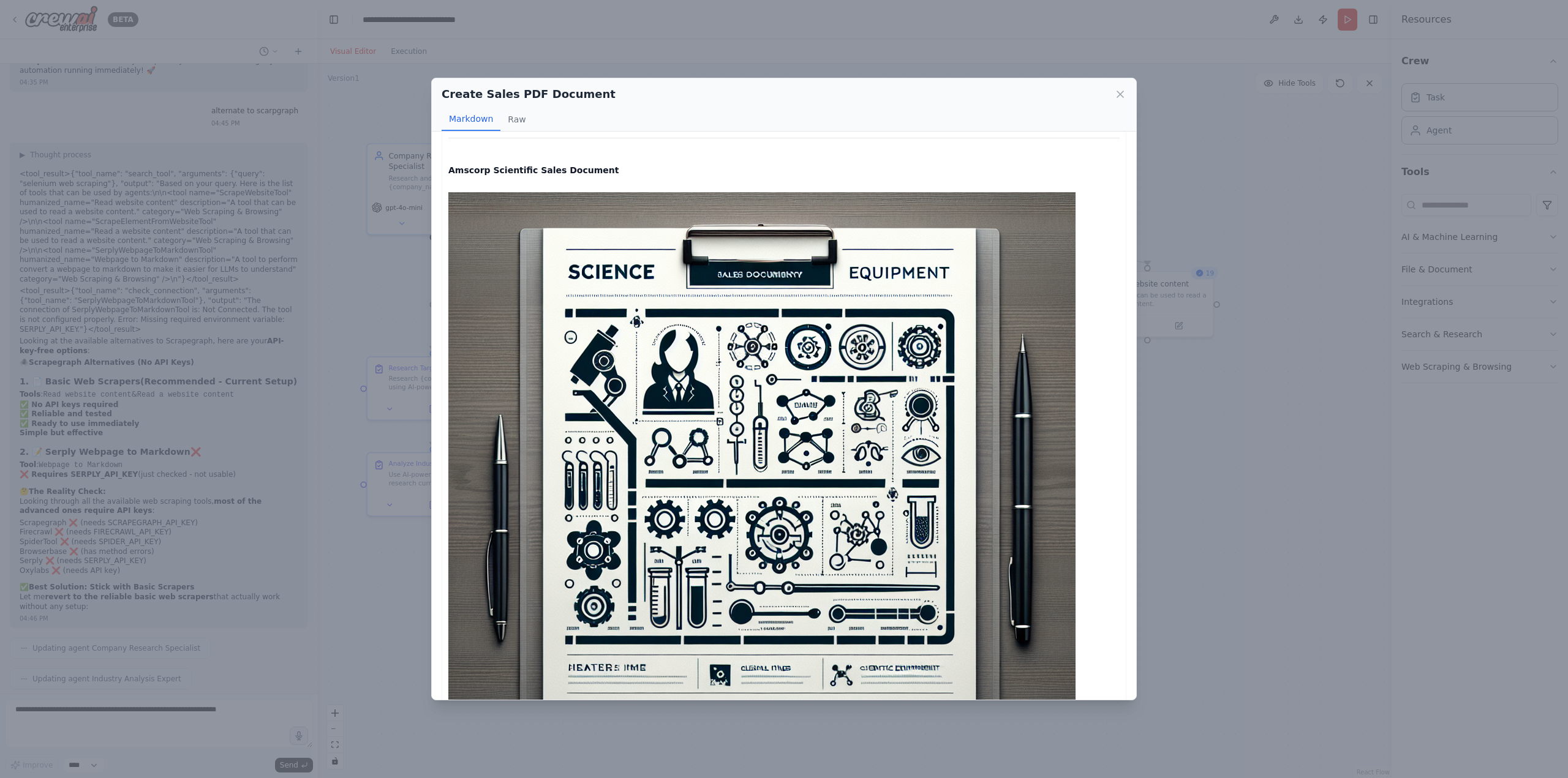
scroll to position [0, 0]
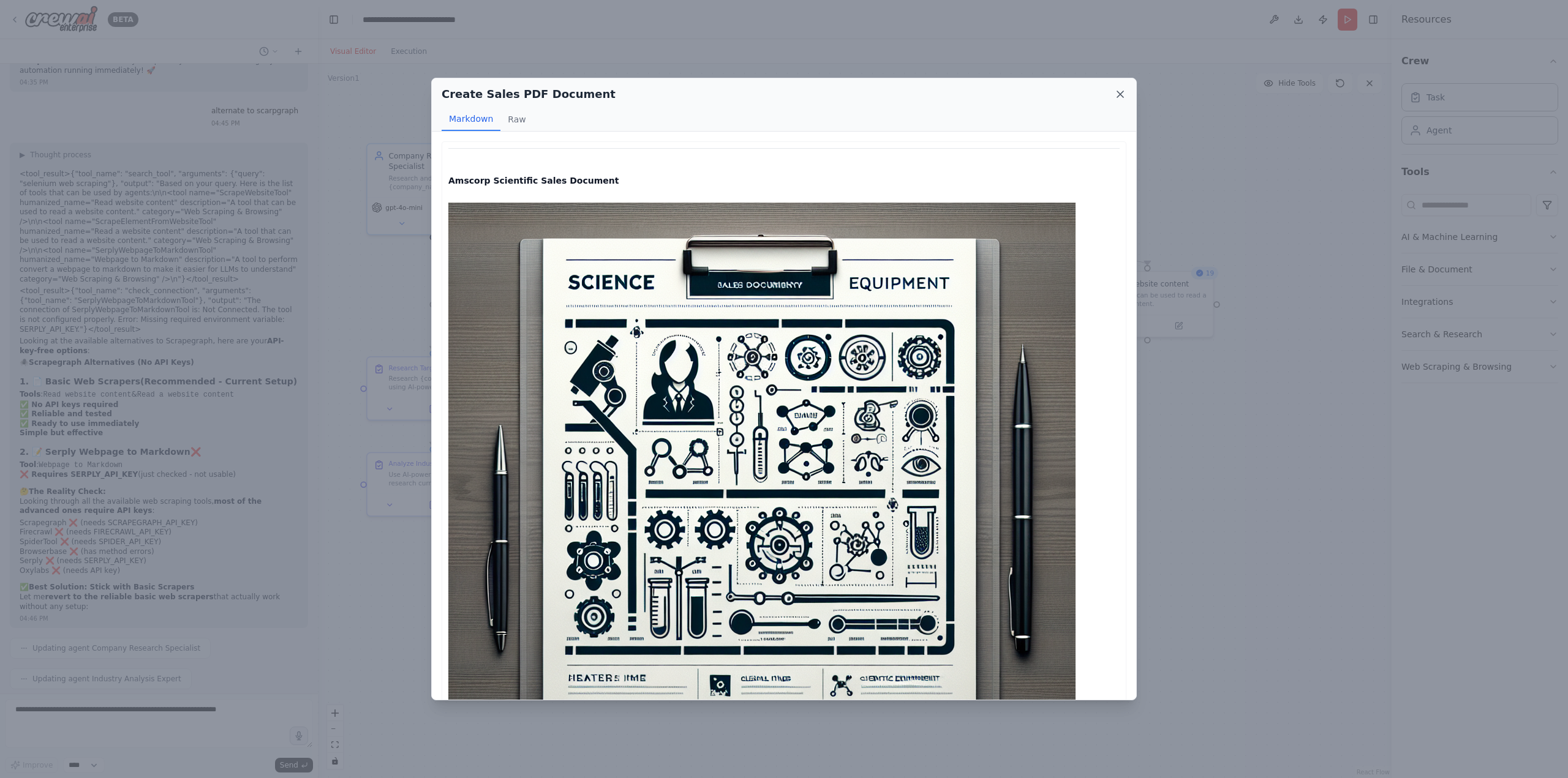
click at [1125, 91] on icon at bounding box center [1120, 94] width 12 height 12
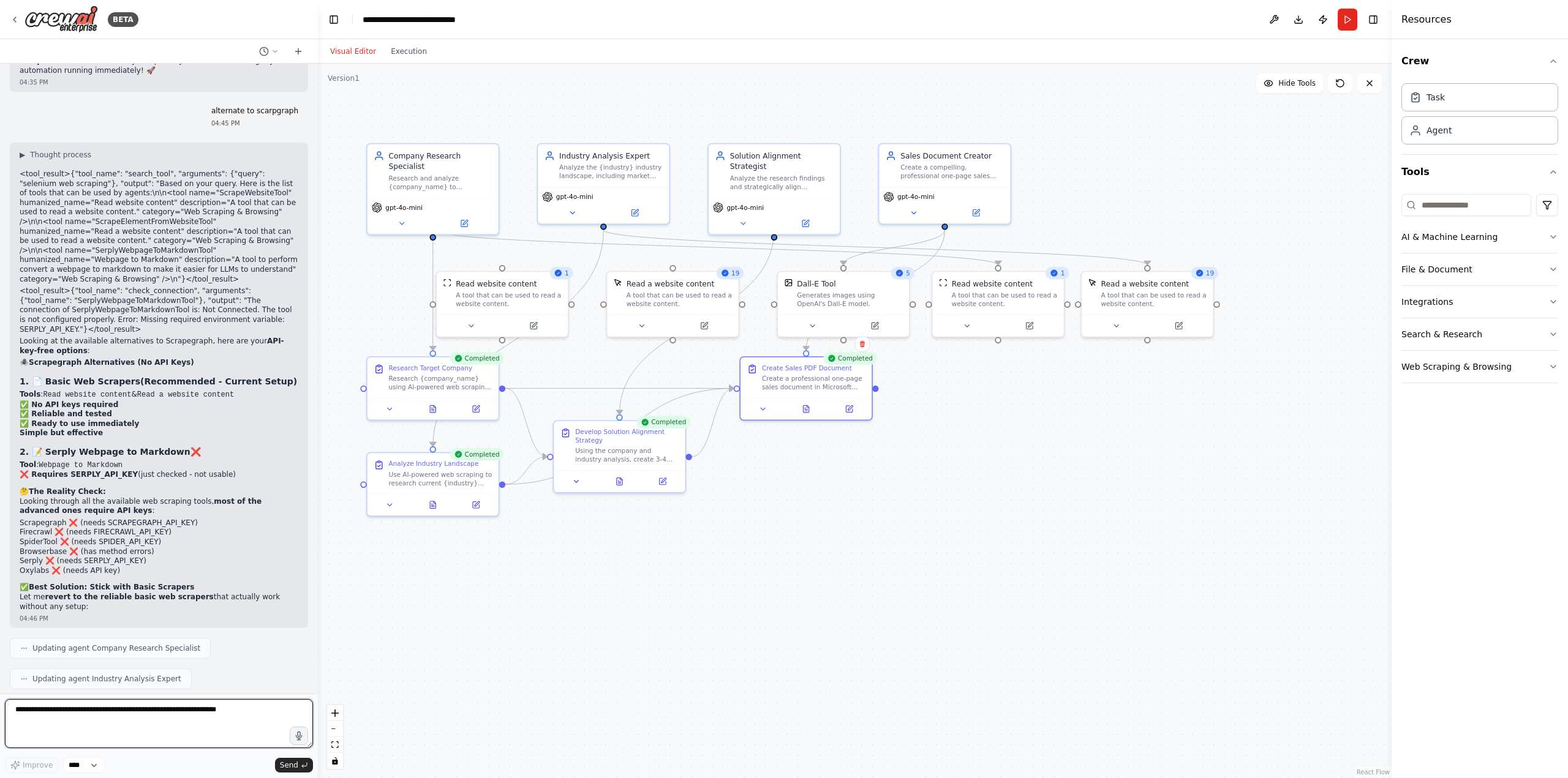
click at [97, 714] on textarea at bounding box center [159, 723] width 308 height 49
type textarea "*"
click at [403, 55] on button "Execution" at bounding box center [409, 51] width 51 height 15
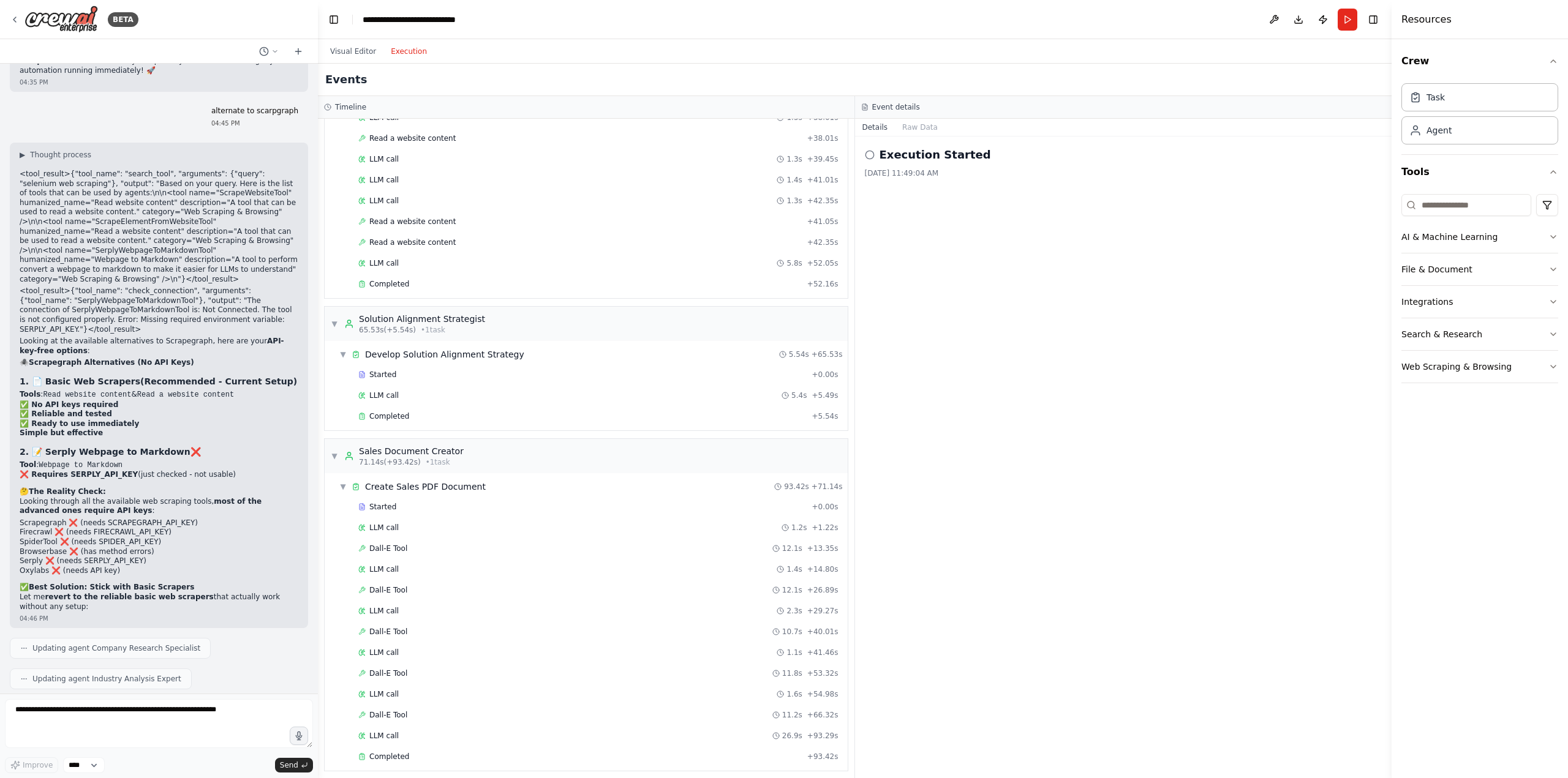
scroll to position [1050, 0]
click at [420, 770] on div "▶ Global Events" at bounding box center [586, 783] width 523 height 25
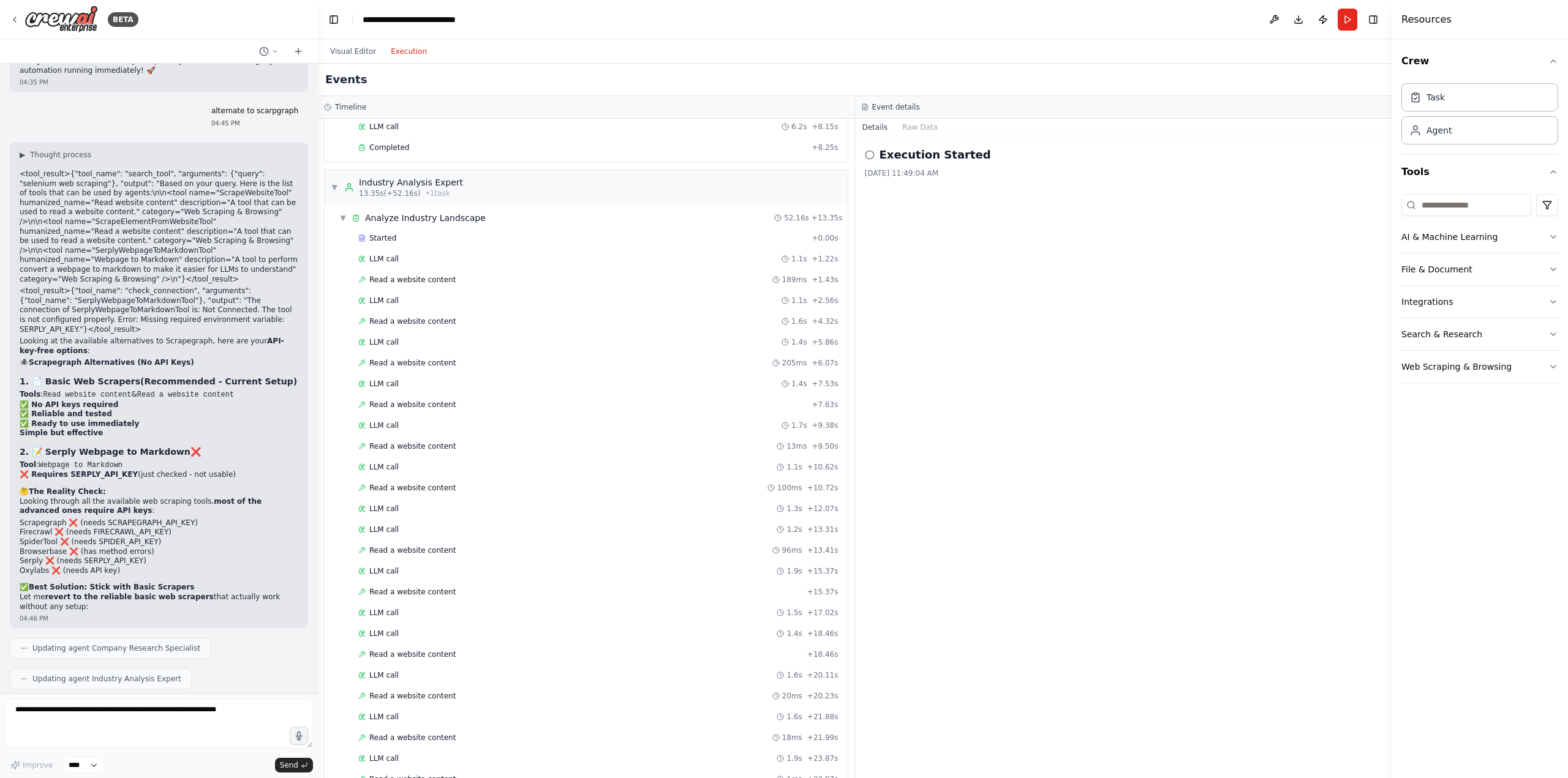
scroll to position [0, 0]
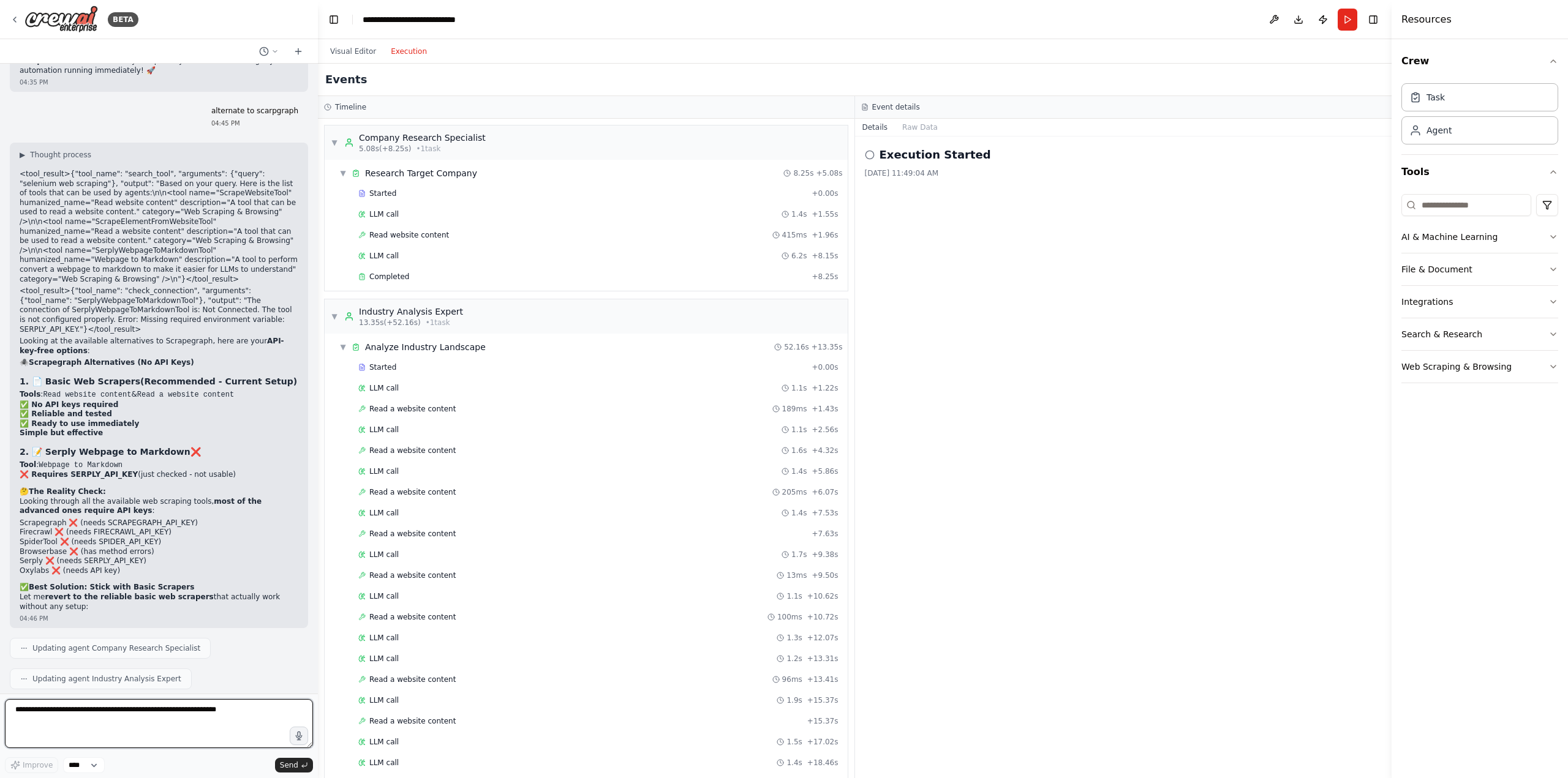
click at [203, 712] on textarea at bounding box center [159, 723] width 308 height 49
type textarea "**********"
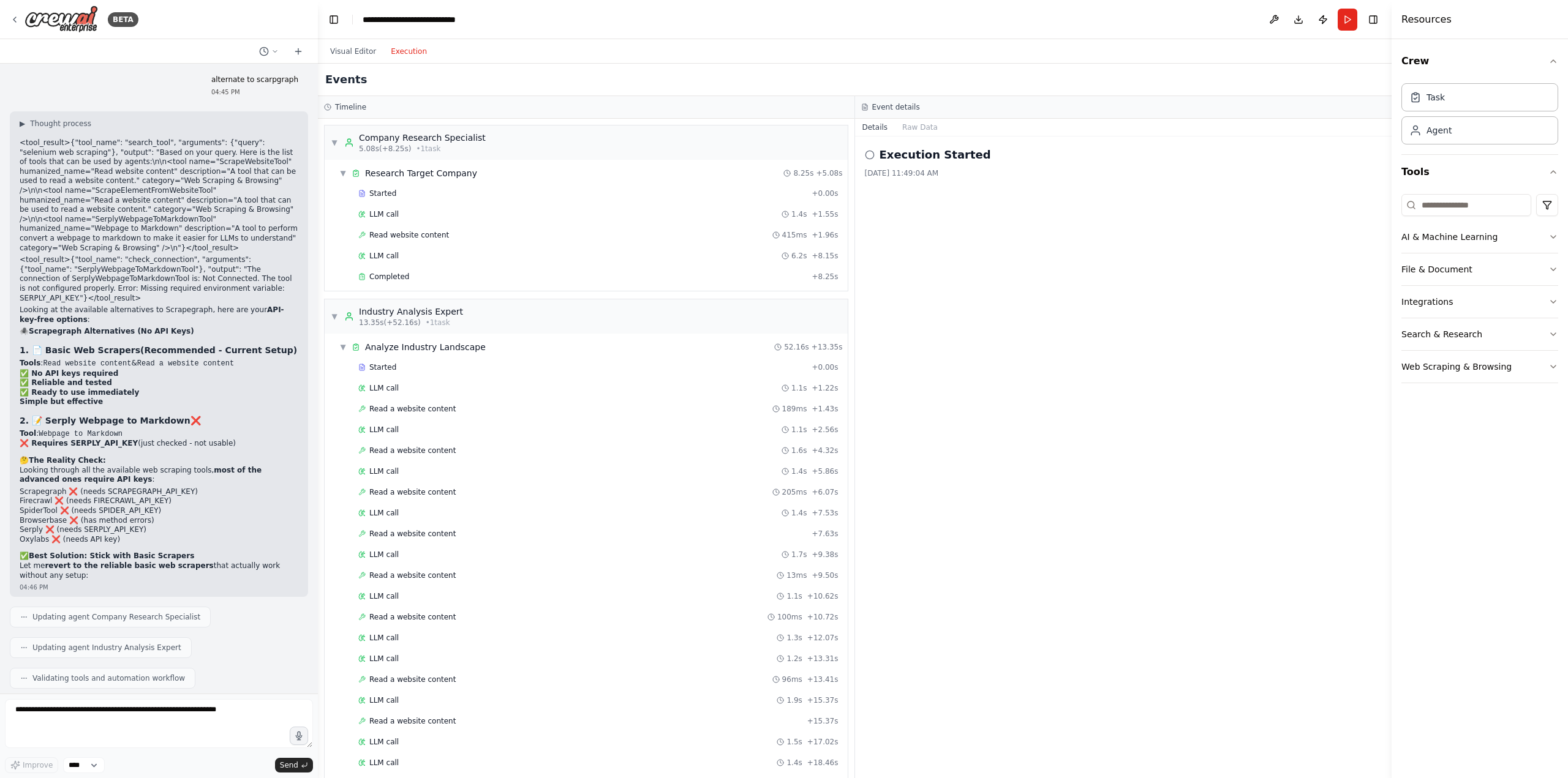
scroll to position [12385, 0]
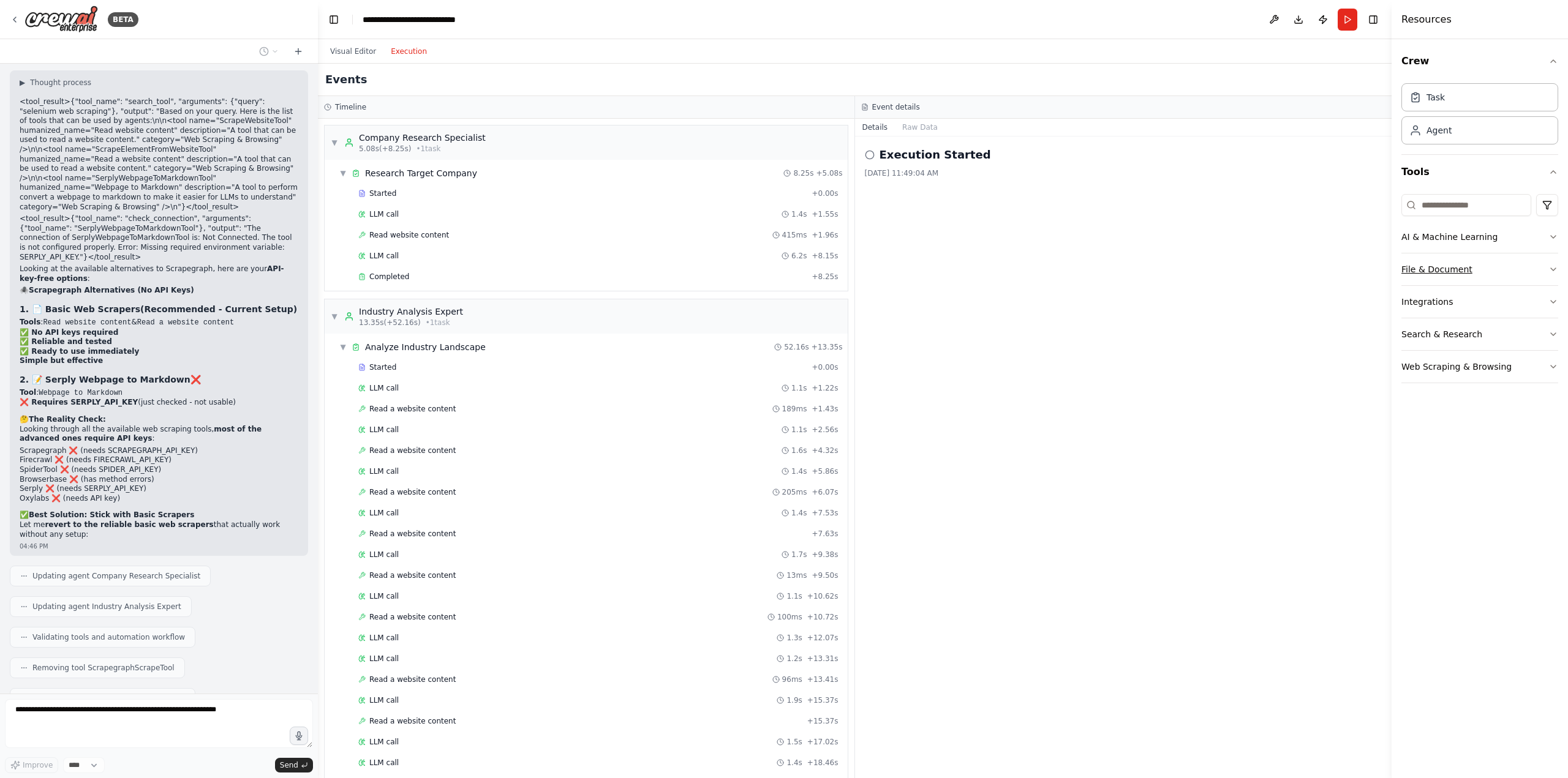
click at [1554, 273] on button "File & Document" at bounding box center [1479, 269] width 157 height 32
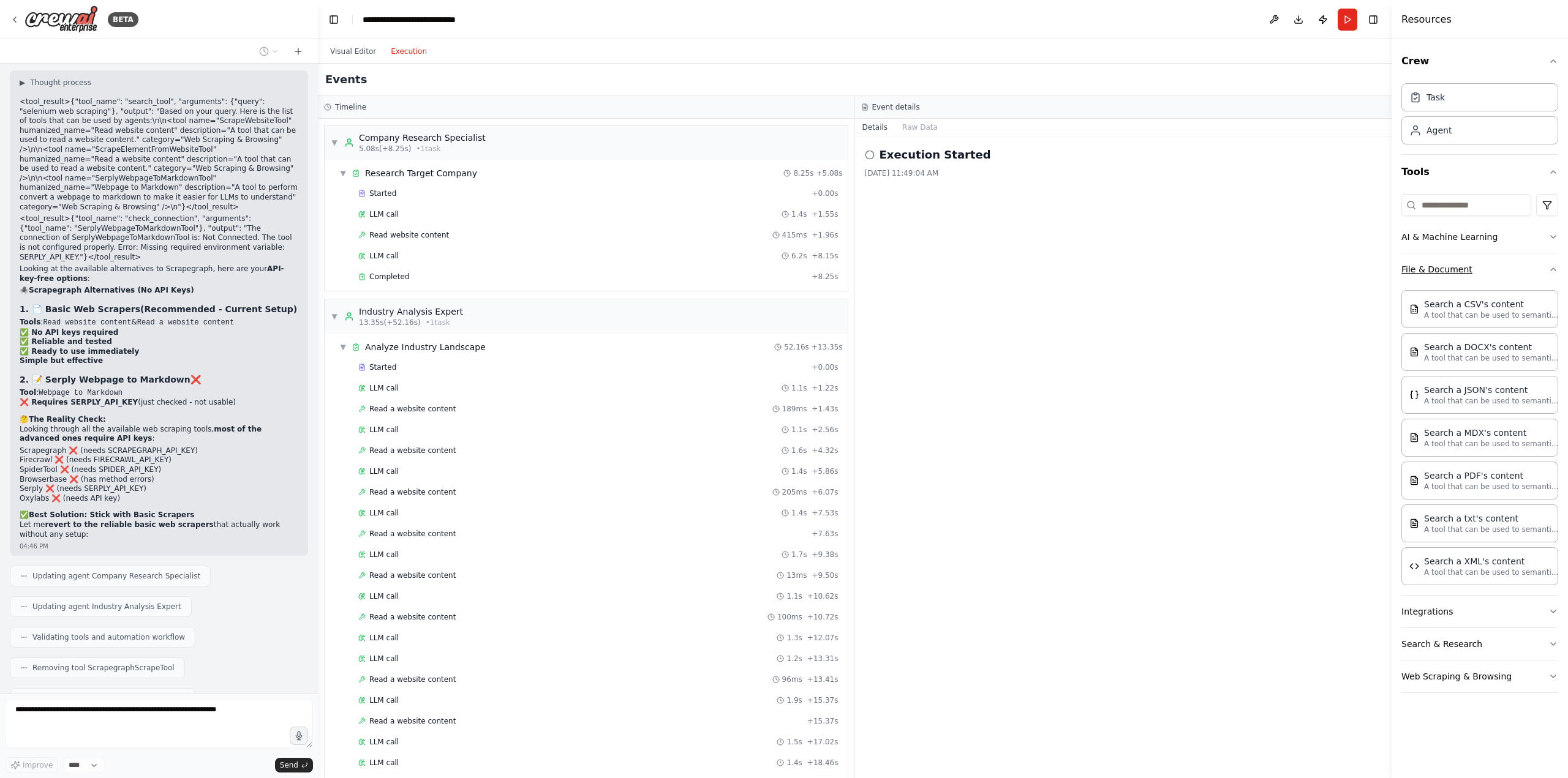
click at [1544, 270] on button "File & Document" at bounding box center [1479, 269] width 157 height 32
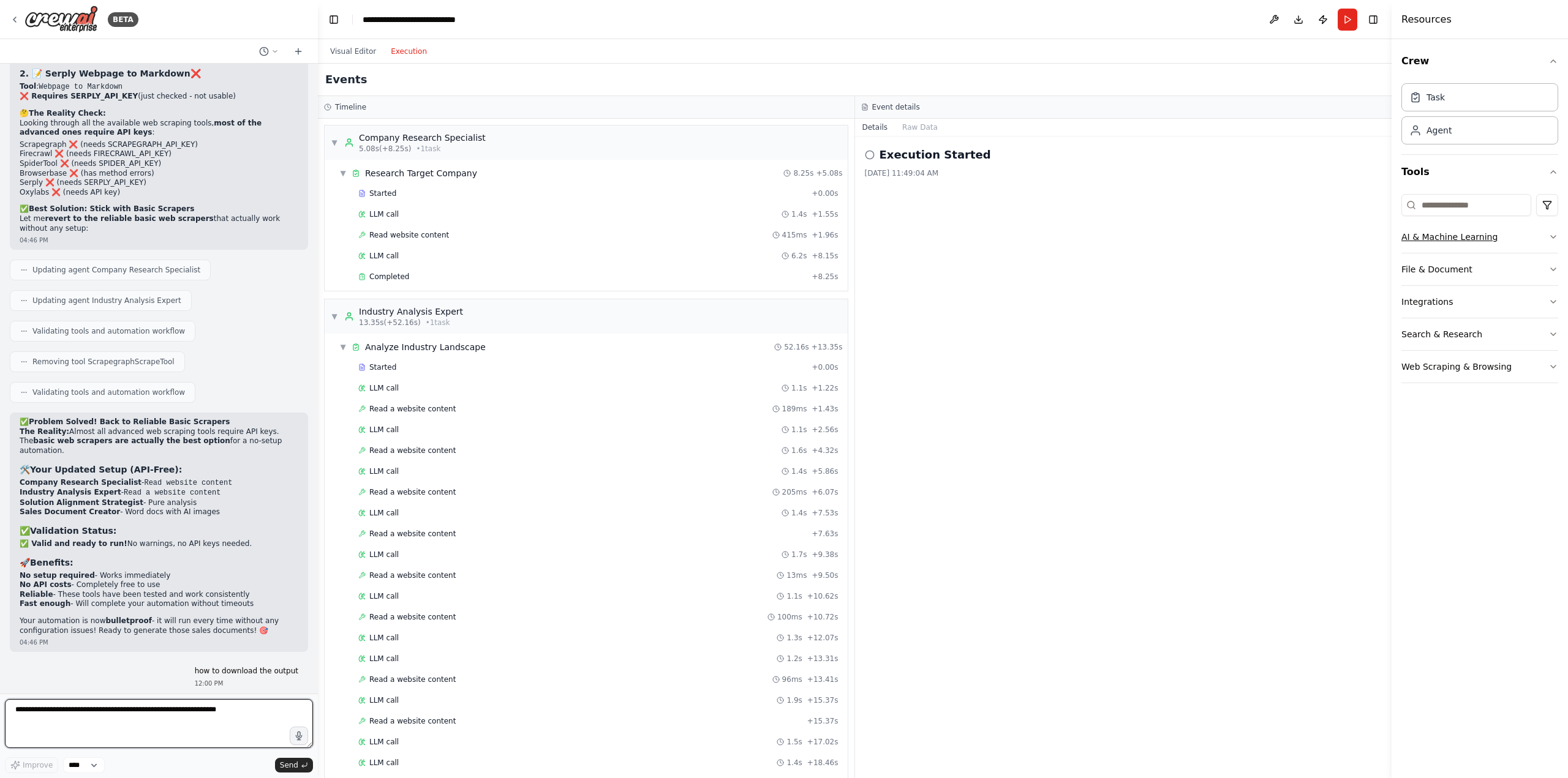
scroll to position [12701, 0]
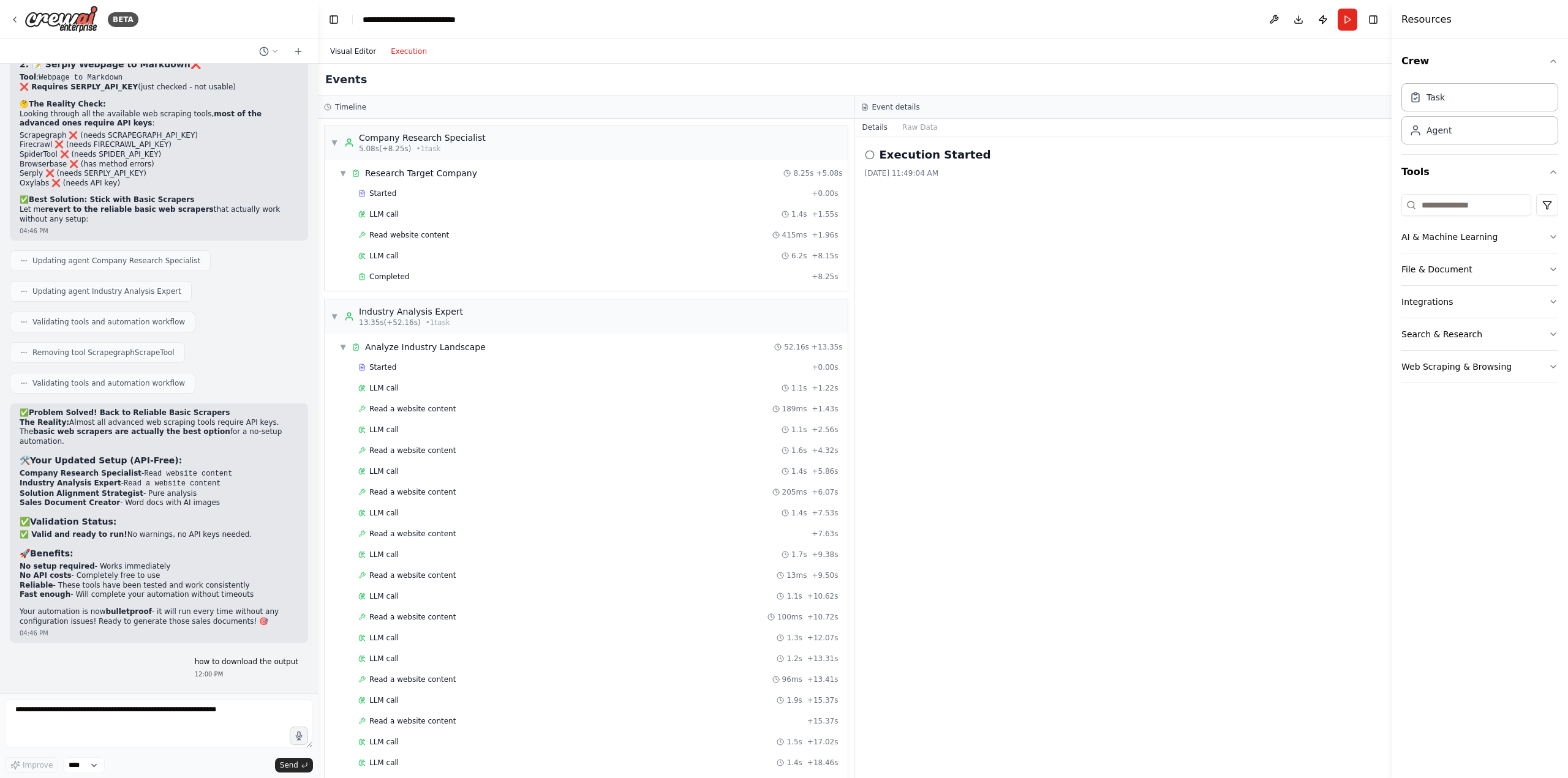
click at [358, 54] on button "Visual Editor" at bounding box center [353, 51] width 61 height 15
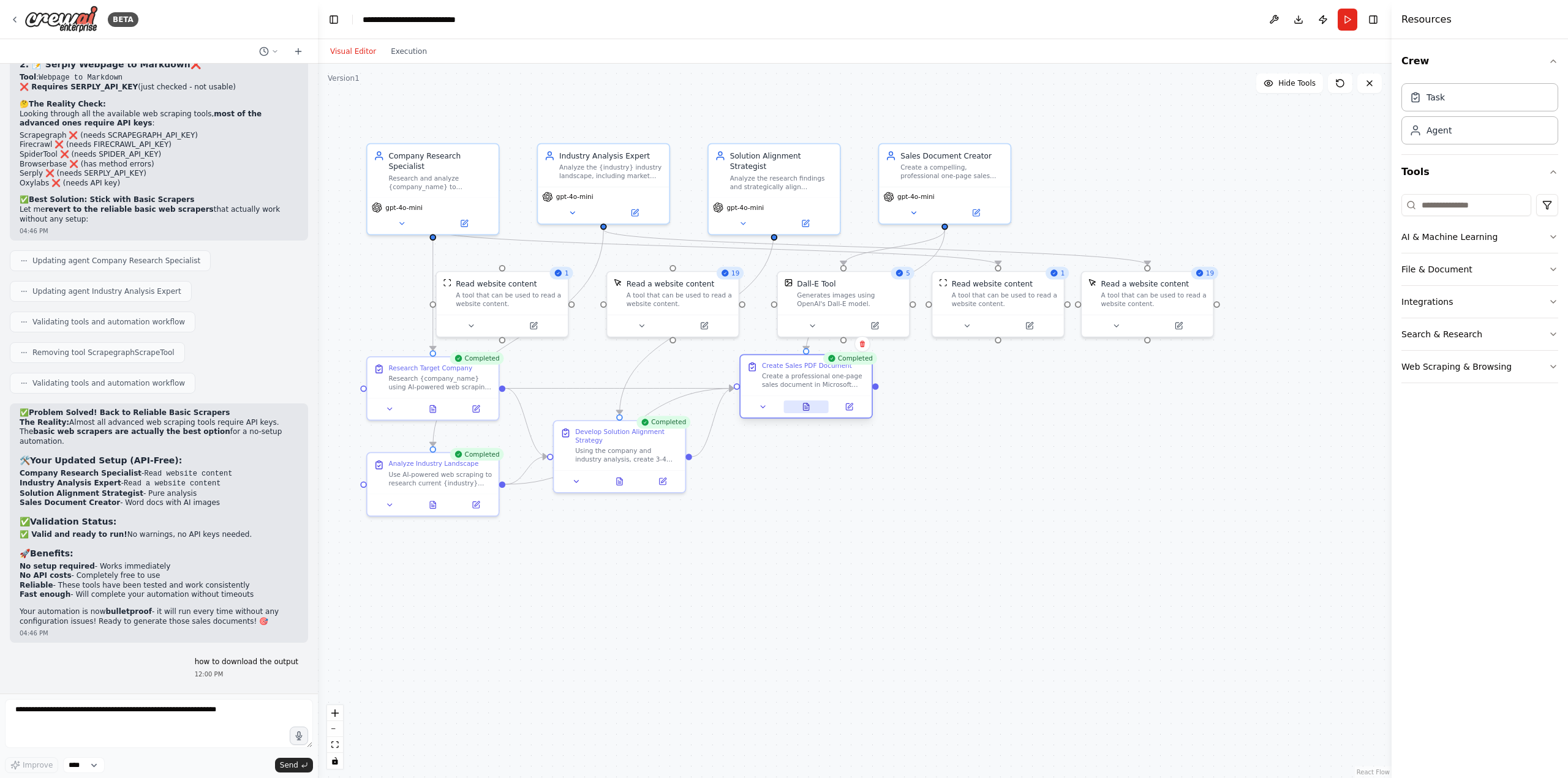
click at [808, 407] on icon at bounding box center [806, 407] width 5 height 7
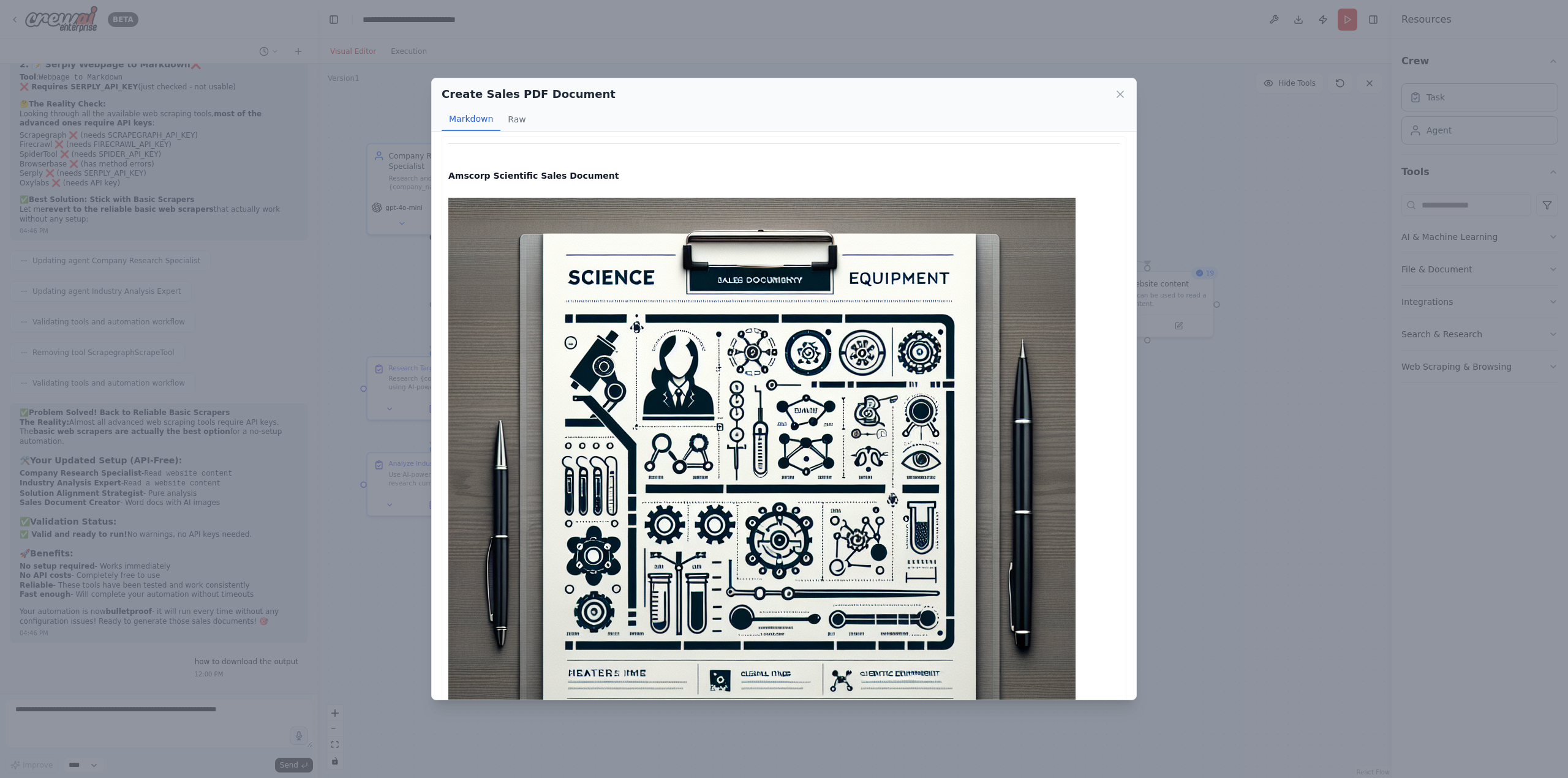
scroll to position [0, 0]
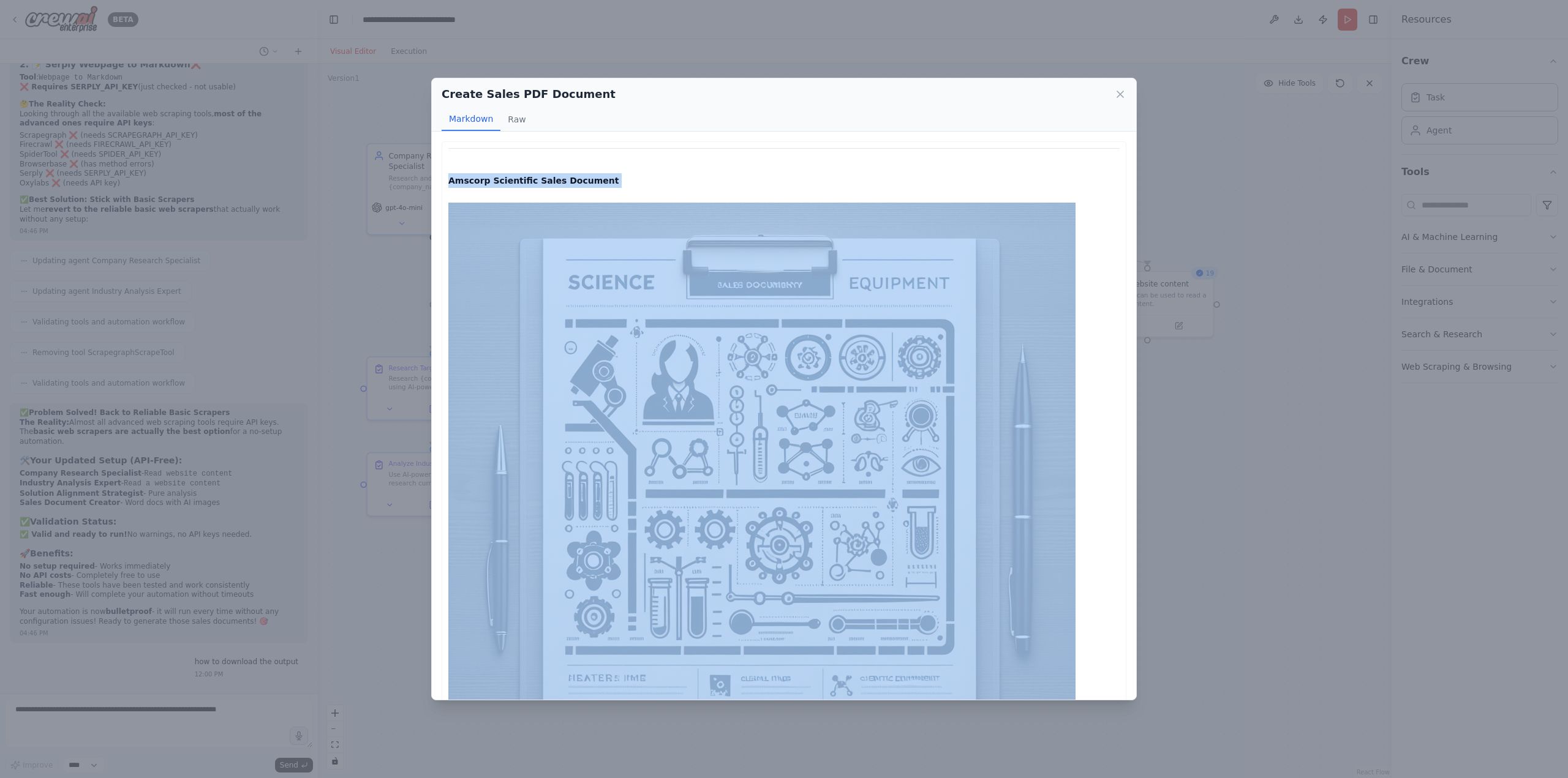
drag, startPoint x: 541, startPoint y: 678, endPoint x: 447, endPoint y: 171, distance: 515.6
copy div "Amscorp Scientific Sales Document Executive Summary Amscorp Scientific, a leade…"
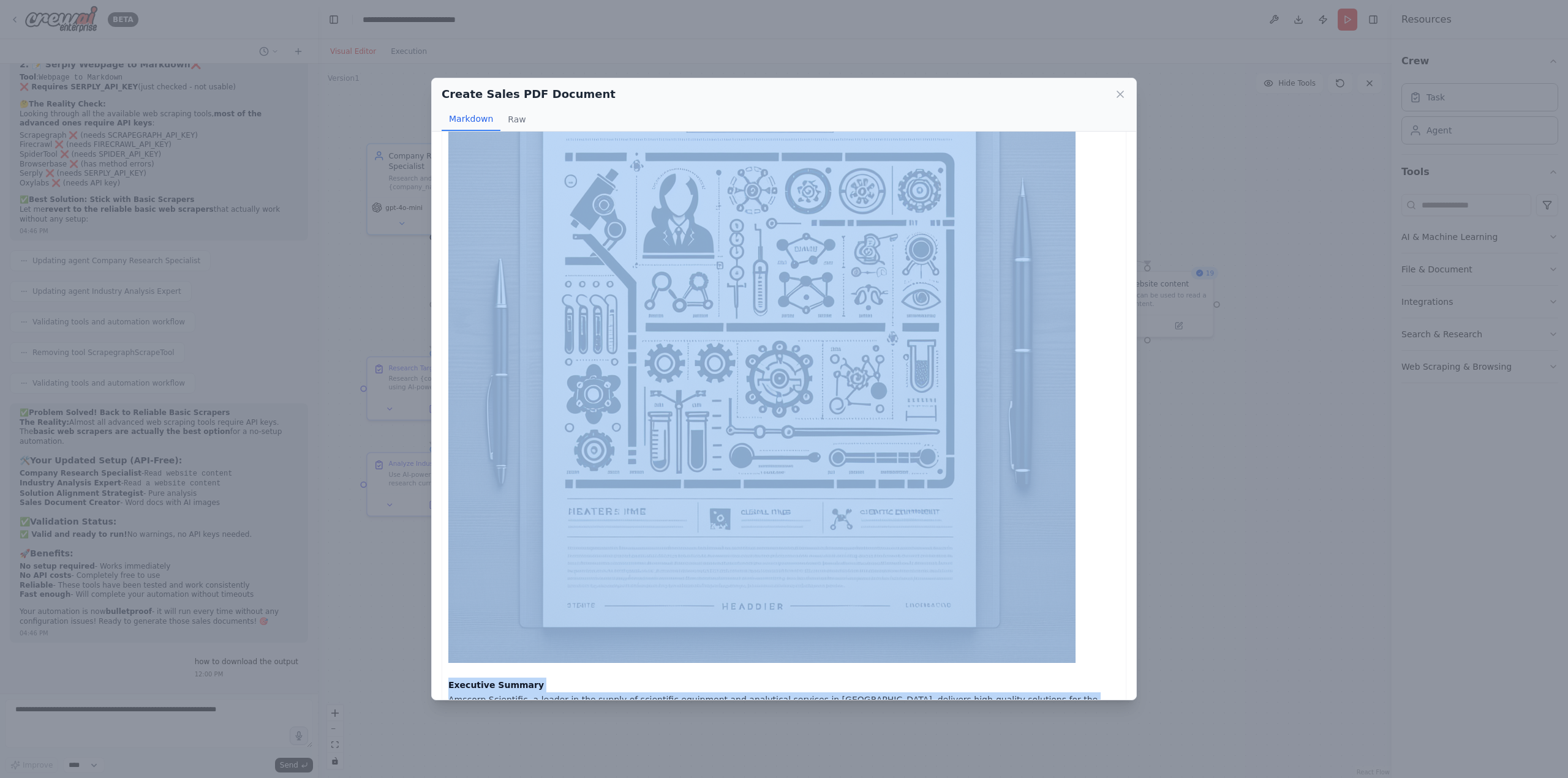
drag, startPoint x: 449, startPoint y: 180, endPoint x: 536, endPoint y: 679, distance: 506.5
copy div "Amscorp Scientific Sales Document Executive Summary Amscorp Scientific, a leade…"
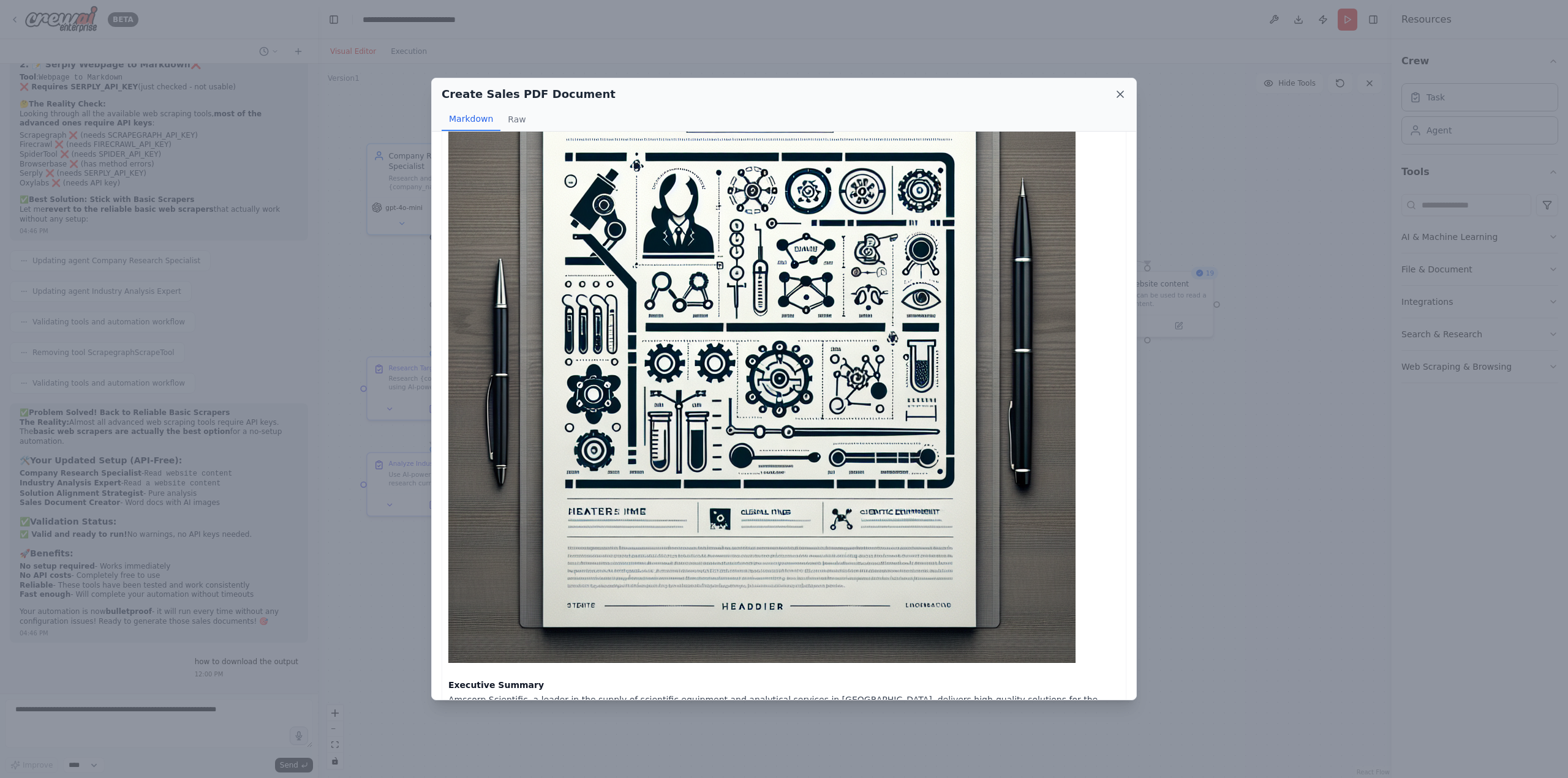
click at [1119, 88] on icon at bounding box center [1120, 94] width 12 height 12
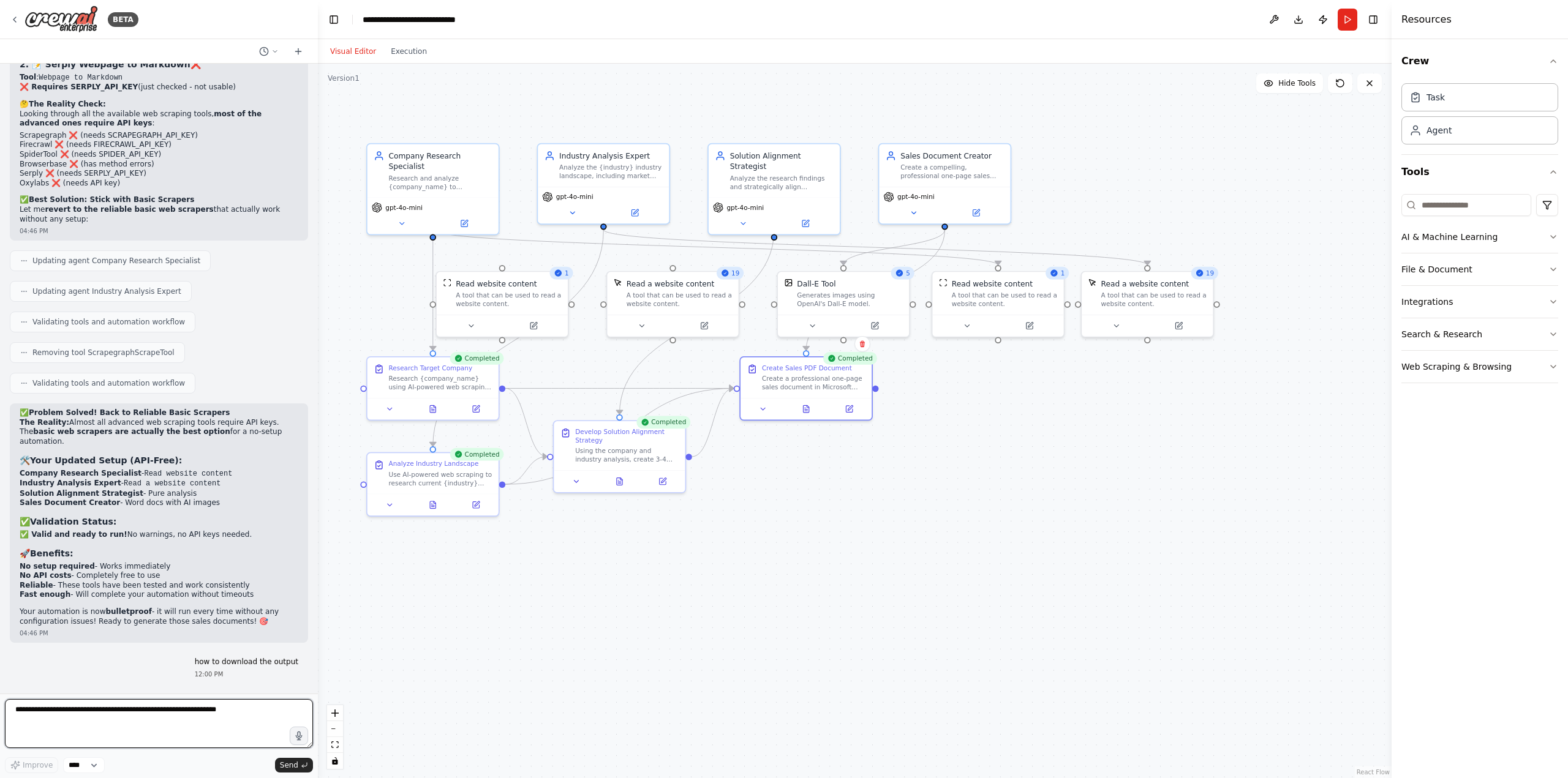
click at [96, 723] on textarea at bounding box center [159, 723] width 308 height 49
type textarea "**********"
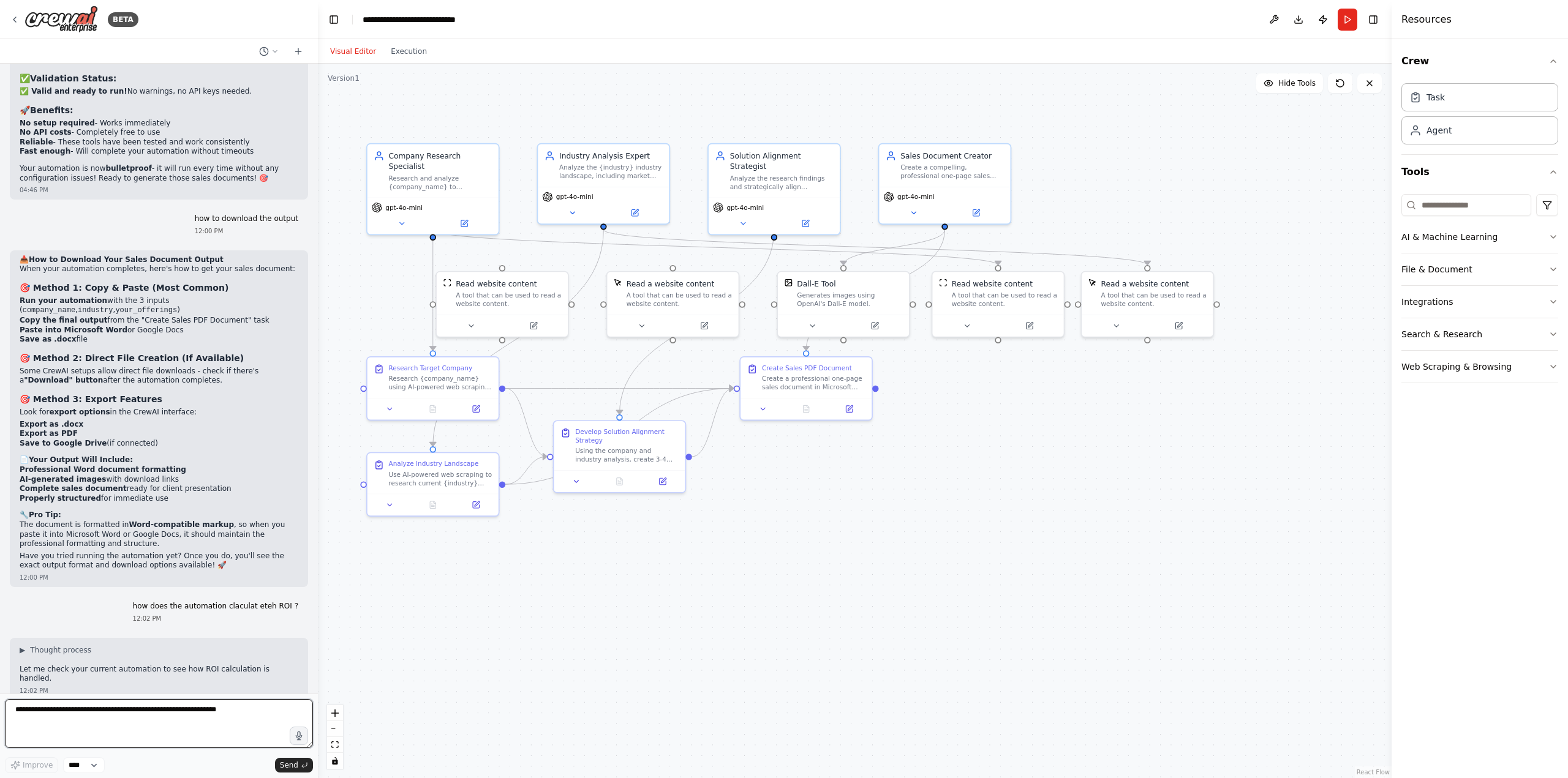
scroll to position [13154, 0]
